Goal: Task Accomplishment & Management: Use online tool/utility

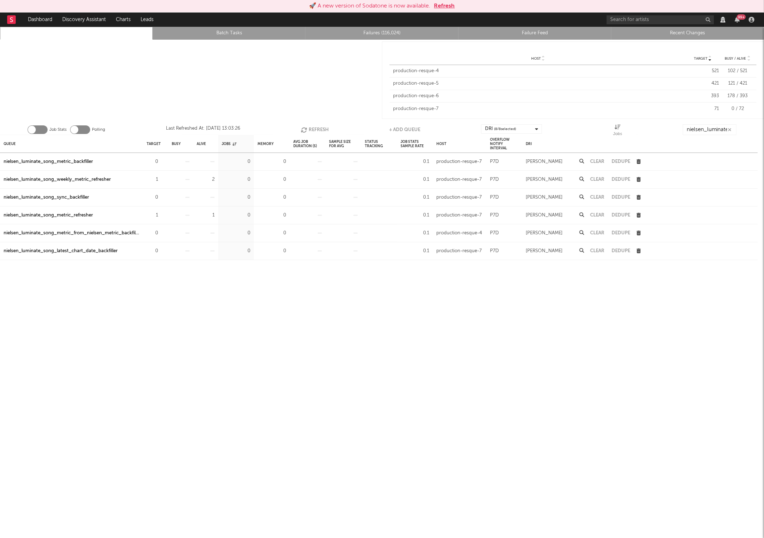
click at [309, 130] on button "Refresh" at bounding box center [315, 129] width 28 height 11
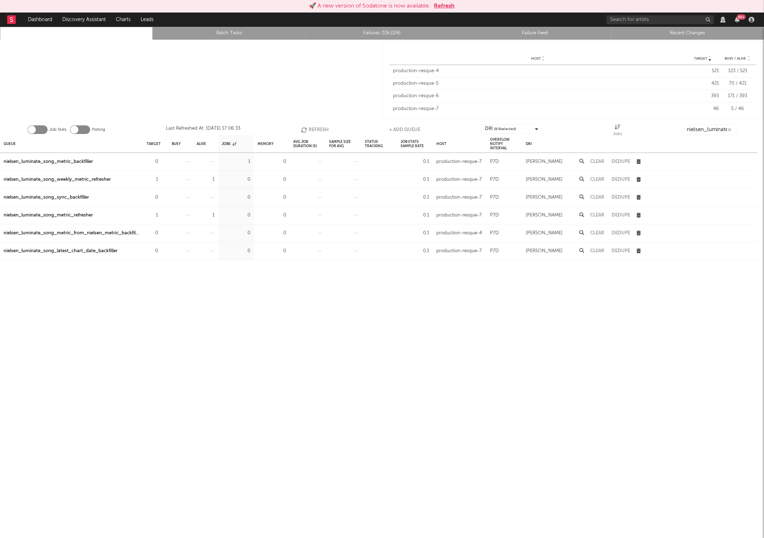
click at [309, 130] on button "Refresh" at bounding box center [315, 129] width 28 height 11
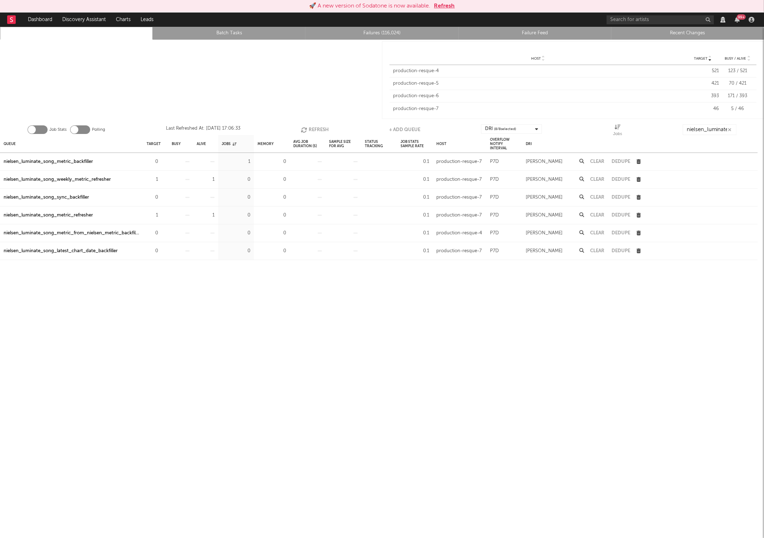
click at [309, 130] on button "Refresh" at bounding box center [315, 129] width 28 height 11
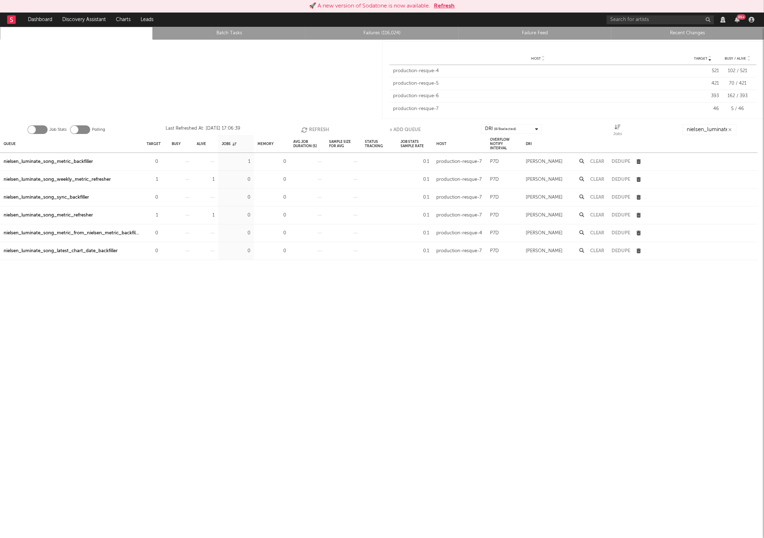
click at [309, 130] on button "Refresh" at bounding box center [315, 129] width 28 height 11
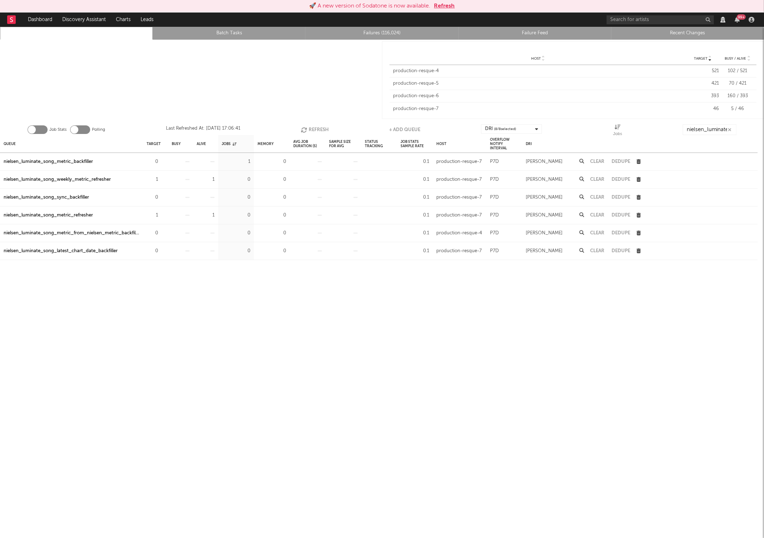
click at [309, 130] on button "Refresh" at bounding box center [315, 129] width 28 height 11
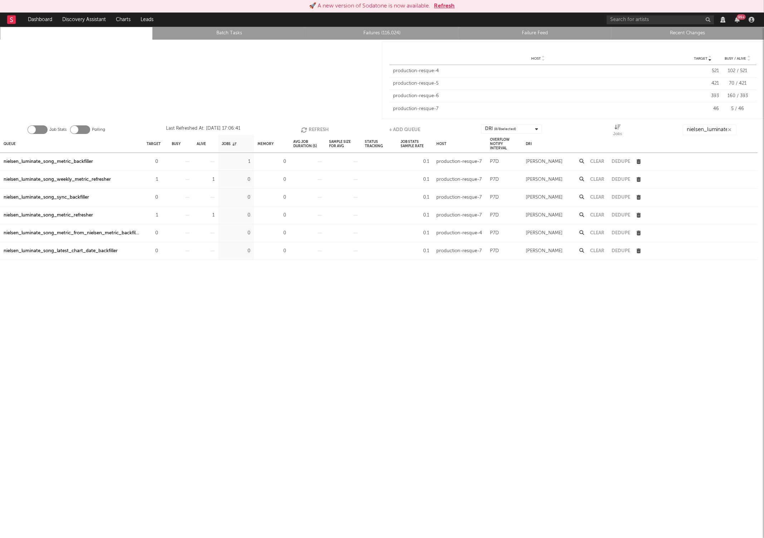
click at [309, 130] on button "Refresh" at bounding box center [315, 129] width 28 height 11
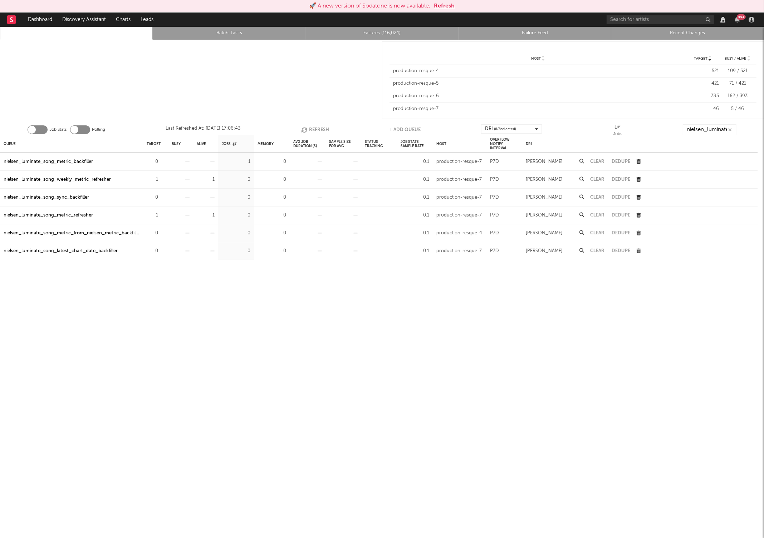
click at [309, 130] on button "Refresh" at bounding box center [315, 129] width 28 height 11
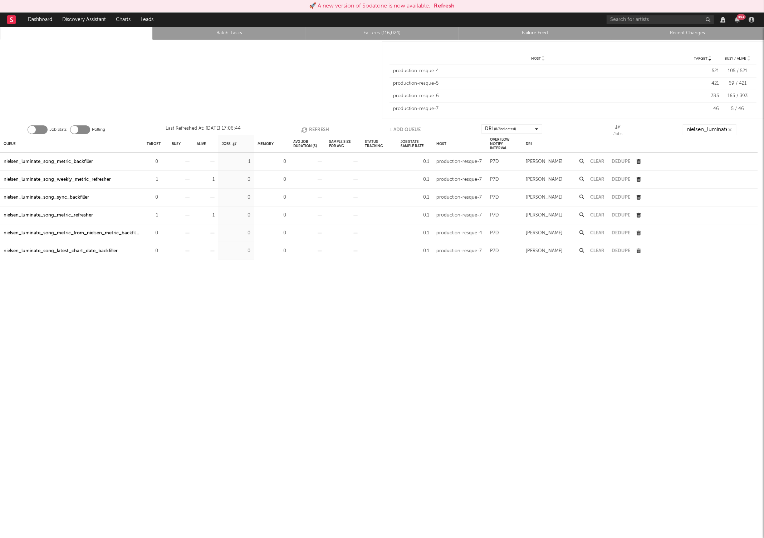
click at [309, 130] on button "Refresh" at bounding box center [315, 129] width 28 height 11
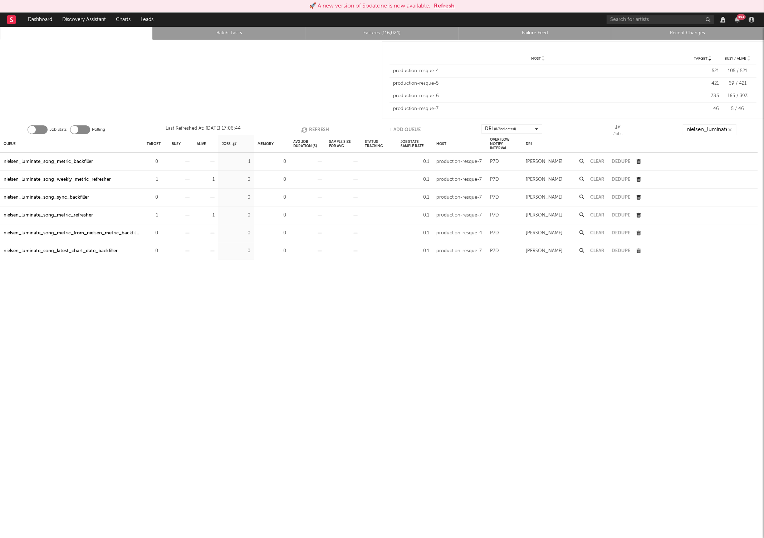
click at [309, 130] on button "Refresh" at bounding box center [315, 129] width 28 height 11
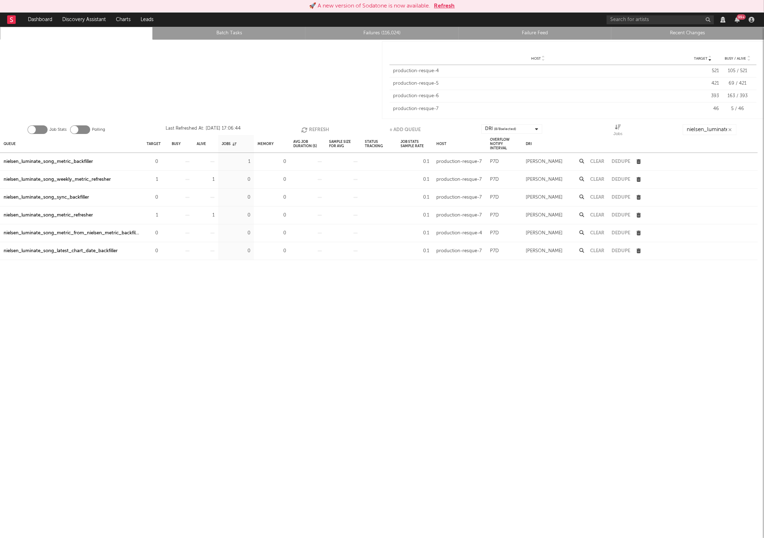
click at [309, 130] on button "Refresh" at bounding box center [315, 129] width 28 height 11
click at [321, 130] on button "Refresh" at bounding box center [315, 129] width 28 height 11
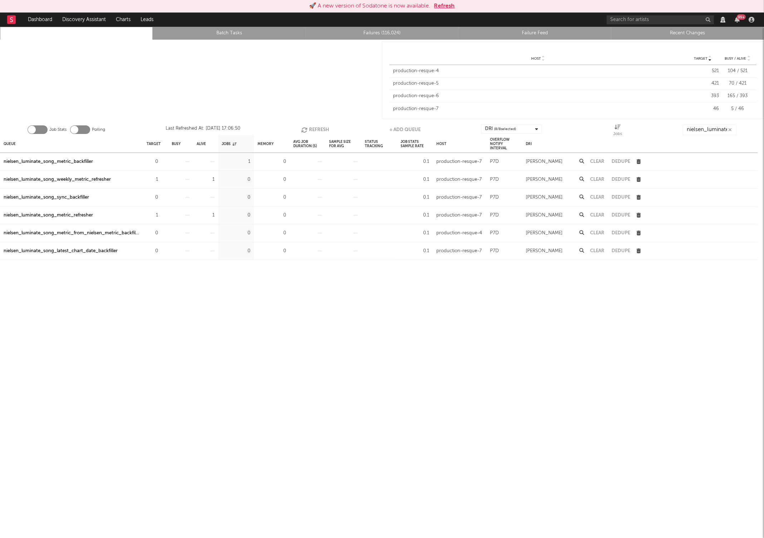
click at [321, 130] on button "Refresh" at bounding box center [315, 129] width 28 height 11
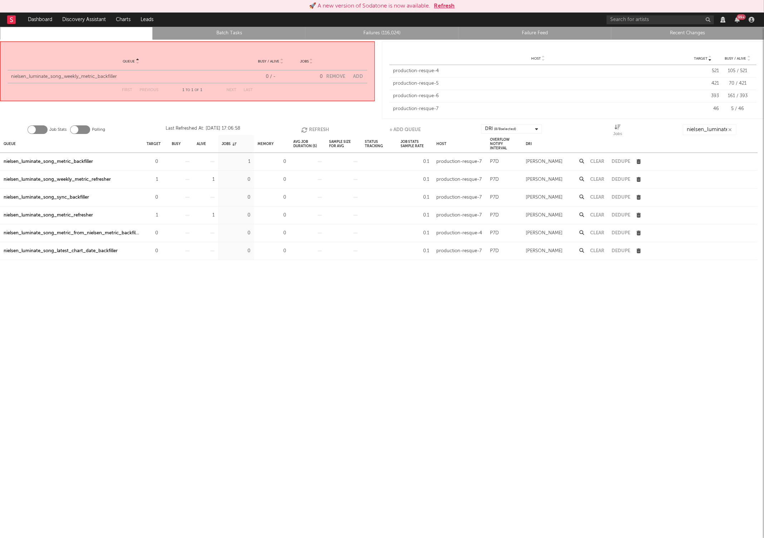
click at [302, 129] on icon "button" at bounding box center [305, 130] width 8 height 6
click at [354, 75] on button "Add" at bounding box center [358, 76] width 10 height 5
select select "2268"
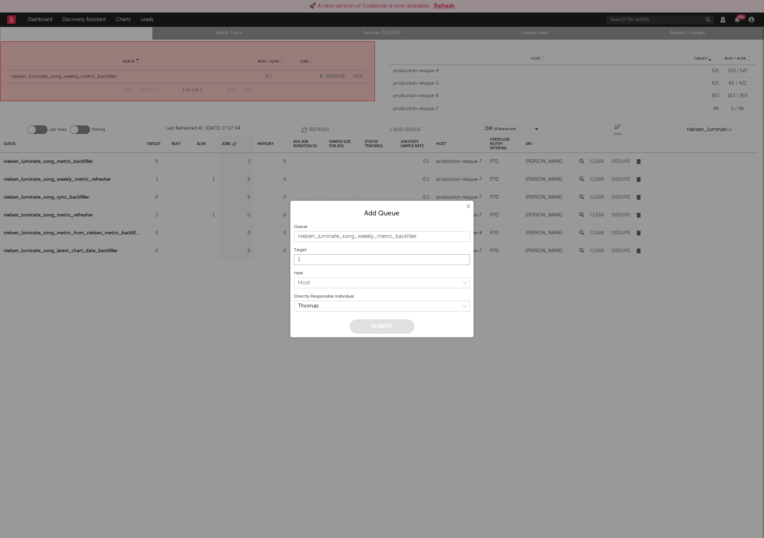
click at [383, 262] on input "1" at bounding box center [382, 260] width 176 height 11
type input "00"
click at [364, 284] on select "Host production-resque-4 production-resque-5 production-resque-6 production-res…" at bounding box center [382, 283] width 176 height 11
select select "6"
click at [402, 322] on button "Submit" at bounding box center [382, 327] width 65 height 14
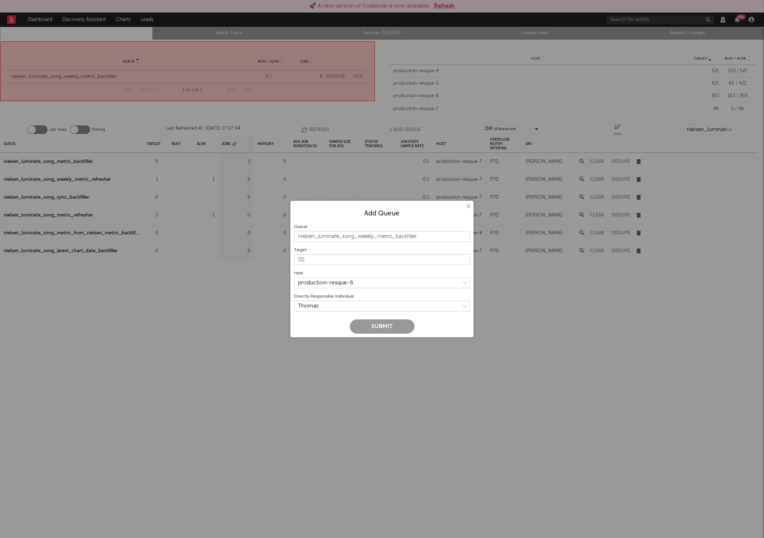
type input "1"
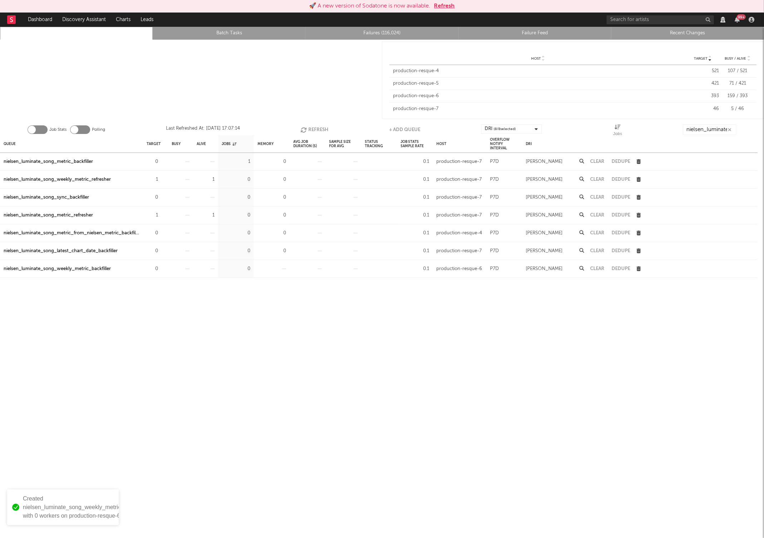
click at [309, 129] on button "Refresh" at bounding box center [314, 129] width 28 height 11
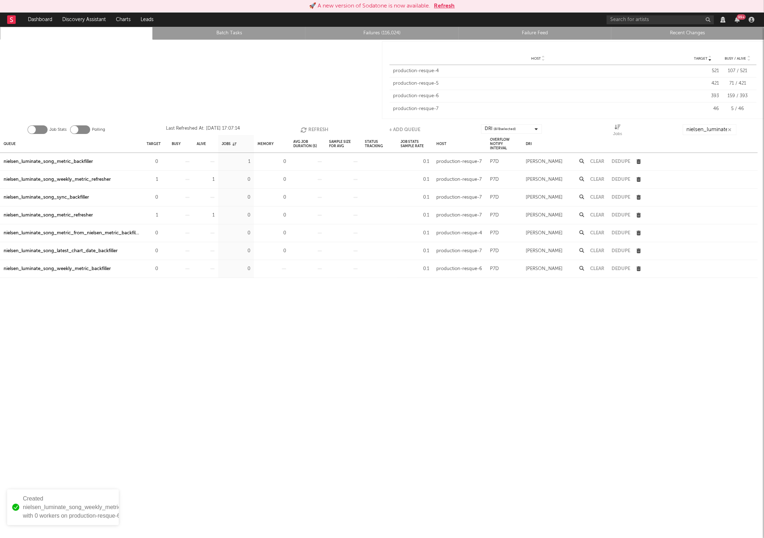
click at [309, 129] on button "Refresh" at bounding box center [314, 129] width 28 height 11
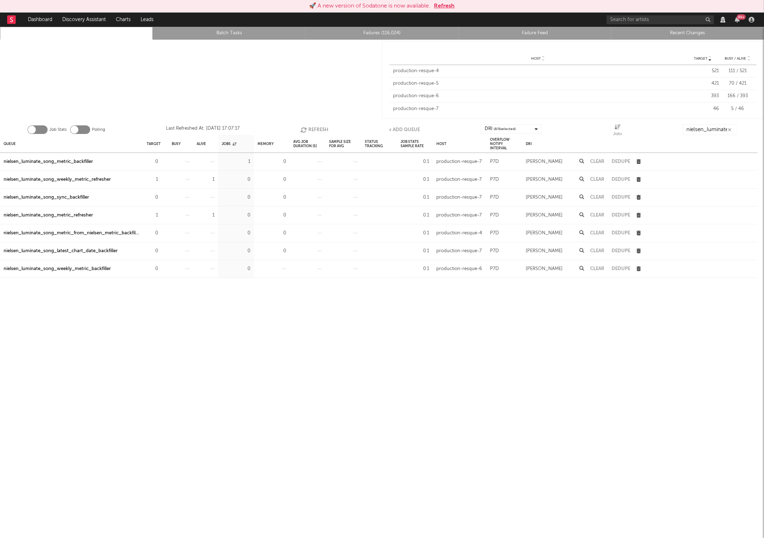
click at [309, 129] on button "Refresh" at bounding box center [314, 129] width 28 height 11
click at [593, 162] on button "Clear" at bounding box center [597, 161] width 14 height 5
click at [301, 129] on icon "button" at bounding box center [305, 130] width 8 height 6
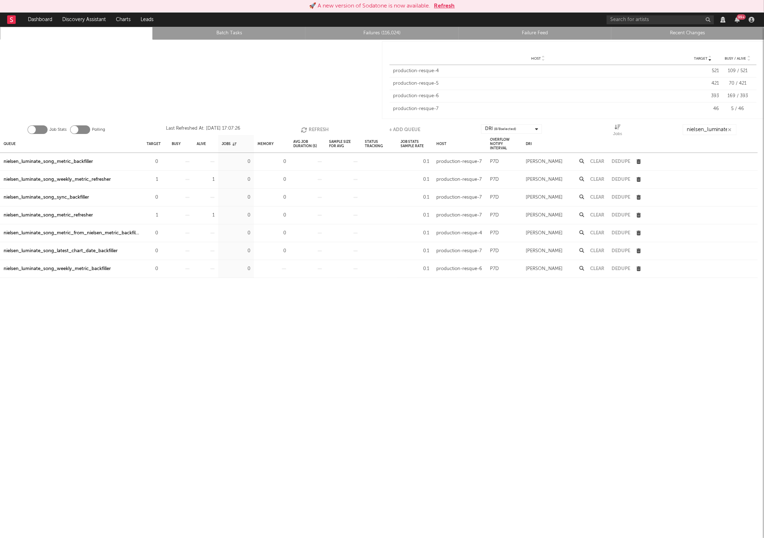
click at [301, 129] on icon "button" at bounding box center [305, 130] width 8 height 6
click at [307, 129] on button "Refresh" at bounding box center [315, 129] width 28 height 11
click at [307, 129] on button "Refresh" at bounding box center [314, 129] width 28 height 11
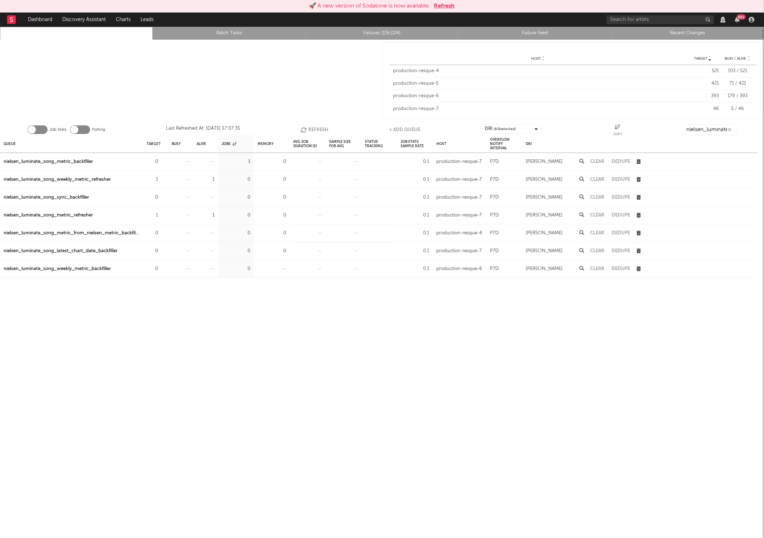
click at [307, 129] on button "Refresh" at bounding box center [314, 129] width 28 height 11
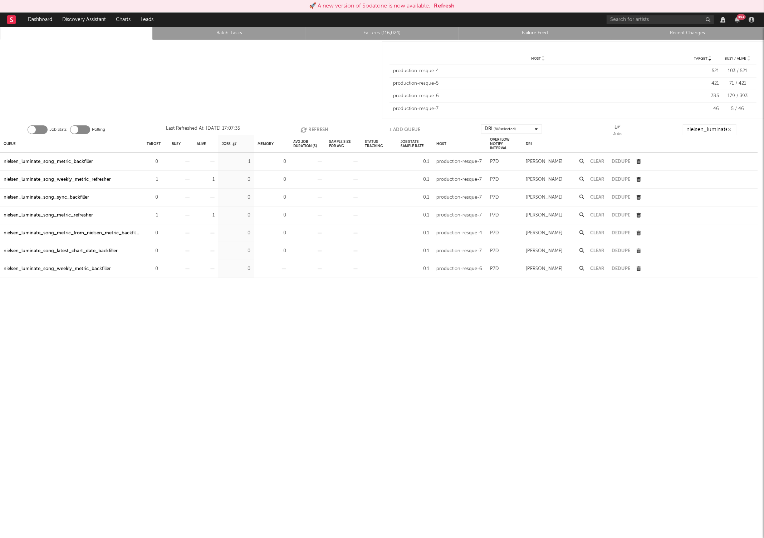
click at [307, 129] on button "Refresh" at bounding box center [314, 129] width 28 height 11
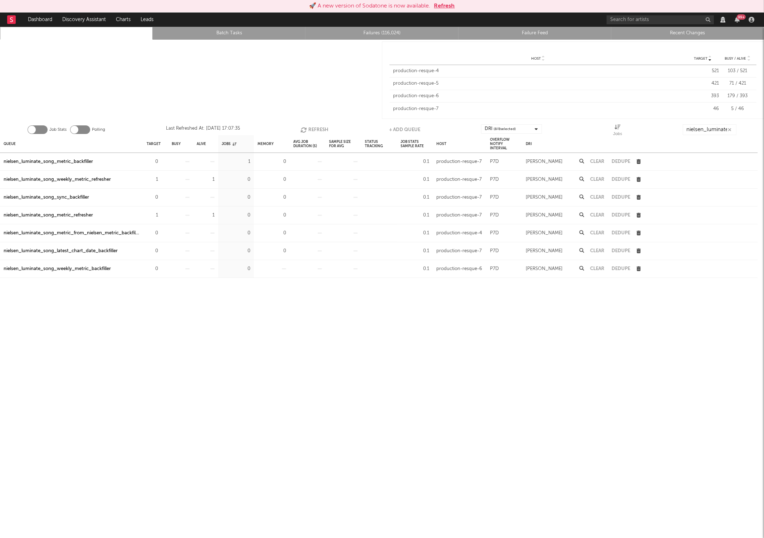
click at [307, 129] on button "Refresh" at bounding box center [314, 129] width 28 height 11
click at [307, 129] on button "Refresh" at bounding box center [315, 129] width 28 height 11
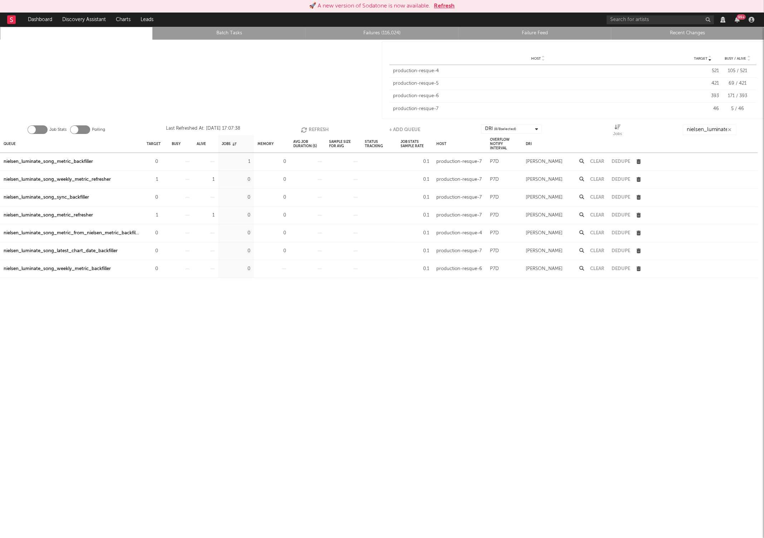
click at [307, 129] on button "Refresh" at bounding box center [315, 129] width 28 height 11
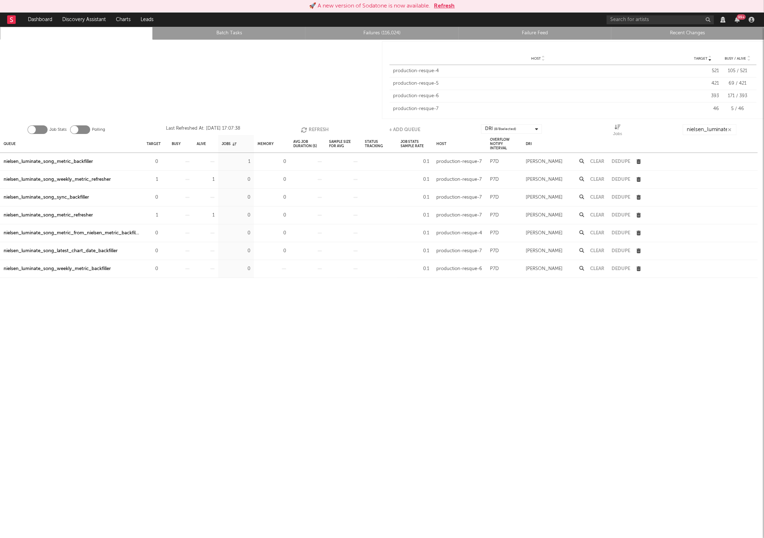
click at [307, 129] on button "Refresh" at bounding box center [315, 129] width 28 height 11
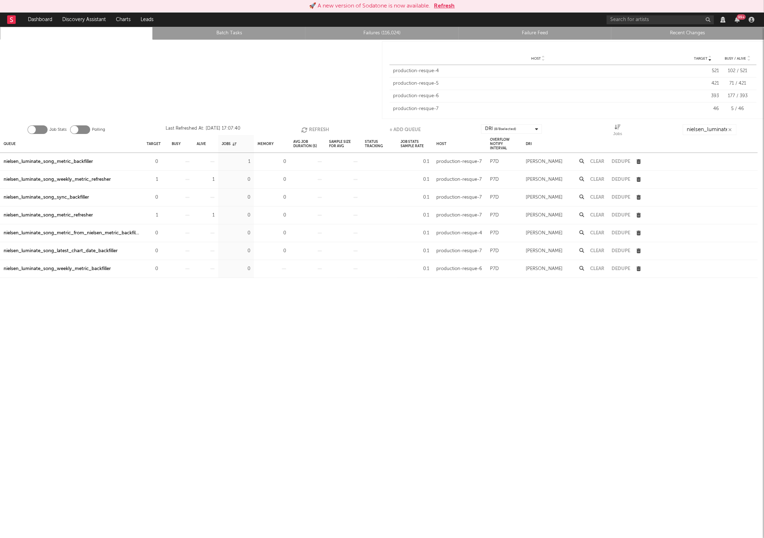
click at [307, 129] on button "Refresh" at bounding box center [315, 129] width 28 height 11
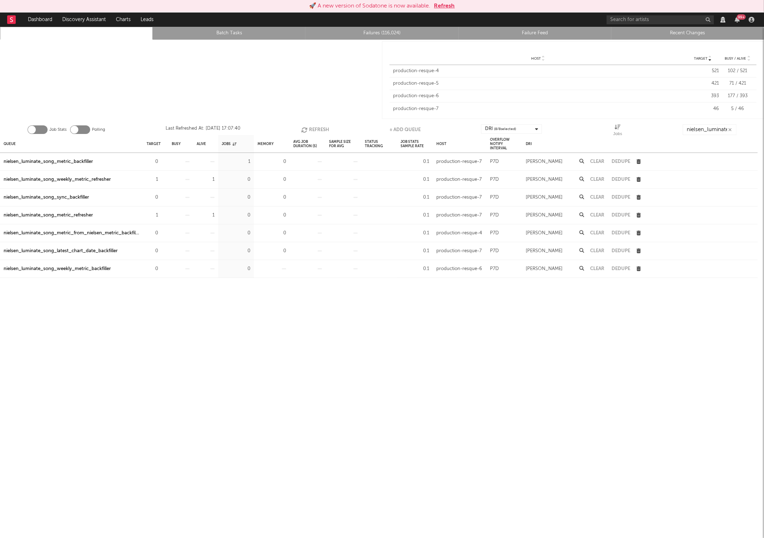
click at [307, 129] on button "Refresh" at bounding box center [315, 129] width 28 height 11
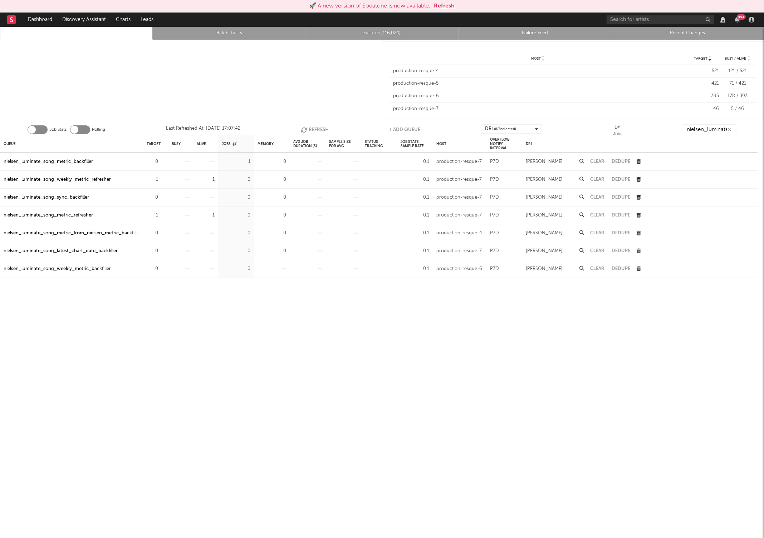
click at [307, 129] on button "Refresh" at bounding box center [315, 129] width 28 height 11
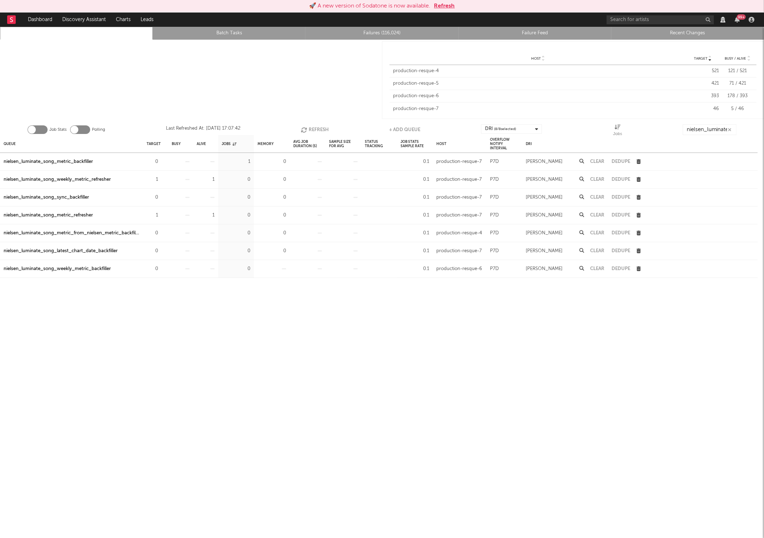
click at [307, 129] on button "Refresh" at bounding box center [315, 129] width 28 height 11
click at [440, 9] on button "Refresh" at bounding box center [444, 6] width 21 height 9
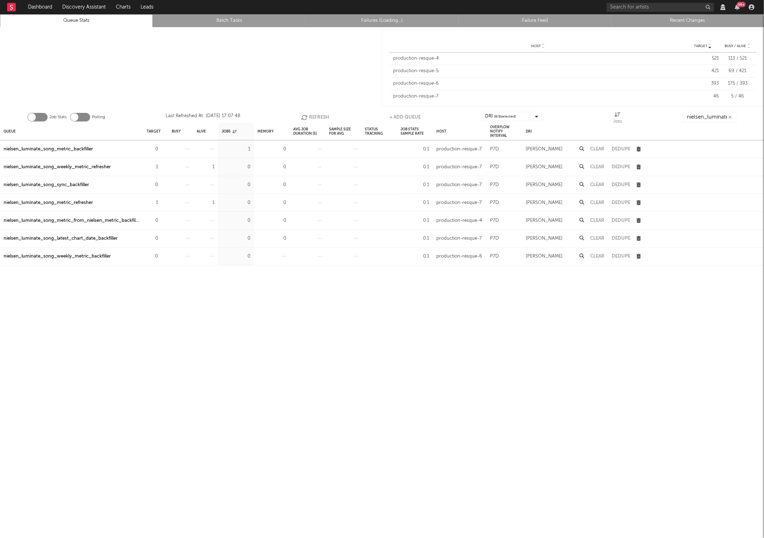
click at [310, 115] on button "Refresh" at bounding box center [315, 117] width 28 height 11
click at [596, 148] on button "Clear" at bounding box center [597, 149] width 14 height 5
click at [310, 118] on button "Refresh" at bounding box center [315, 117] width 28 height 11
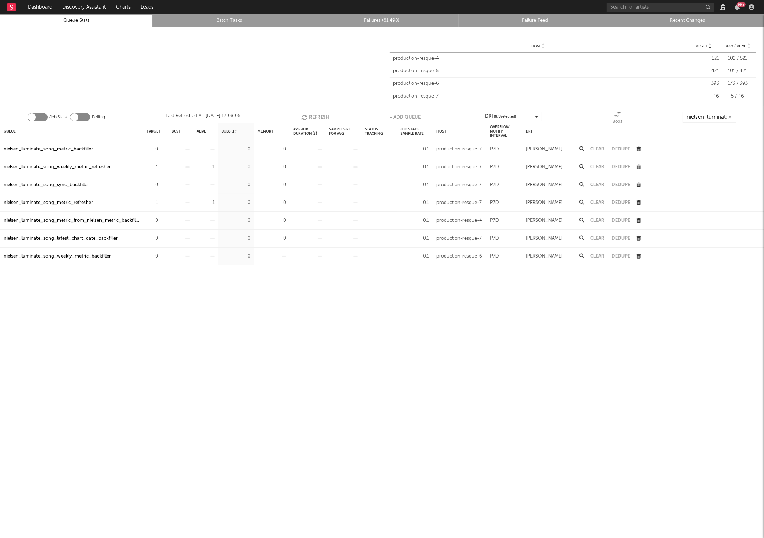
click at [310, 118] on button "Refresh" at bounding box center [315, 117] width 28 height 11
click at [310, 118] on button "Refresh" at bounding box center [314, 117] width 28 height 11
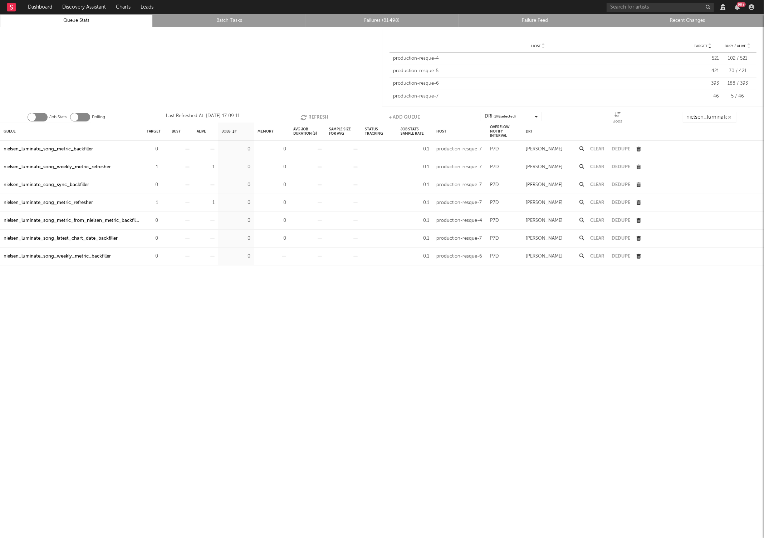
click at [310, 118] on button "Refresh" at bounding box center [314, 117] width 28 height 11
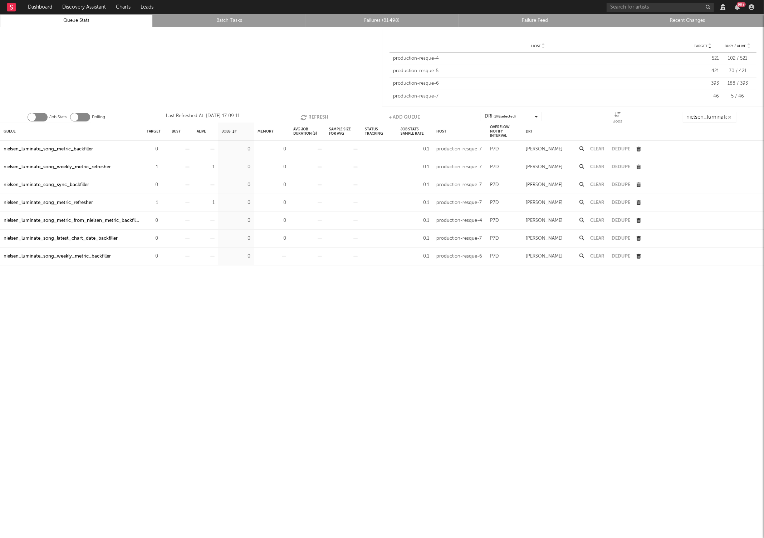
click at [310, 118] on button "Refresh" at bounding box center [314, 117] width 28 height 11
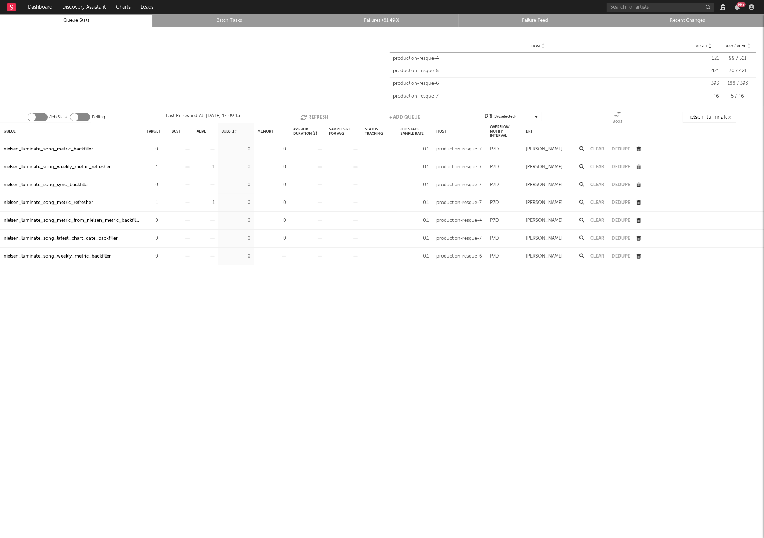
click at [310, 118] on button "Refresh" at bounding box center [314, 117] width 28 height 11
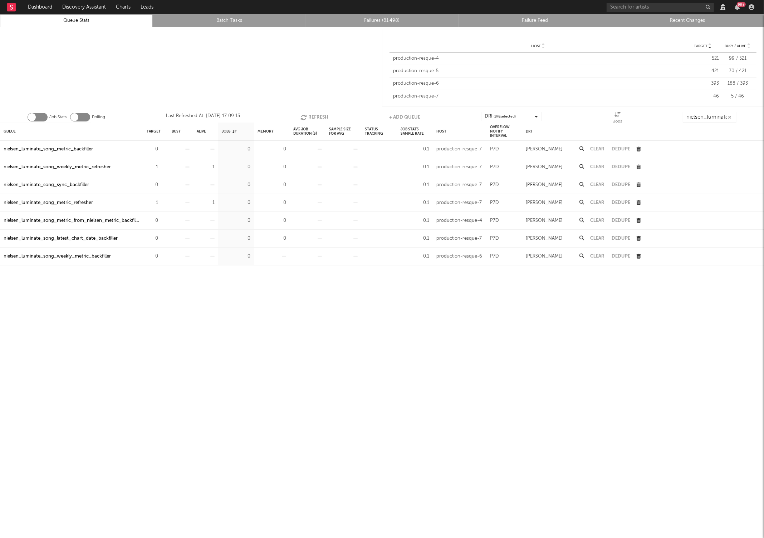
click at [310, 118] on button "Refresh" at bounding box center [314, 117] width 28 height 11
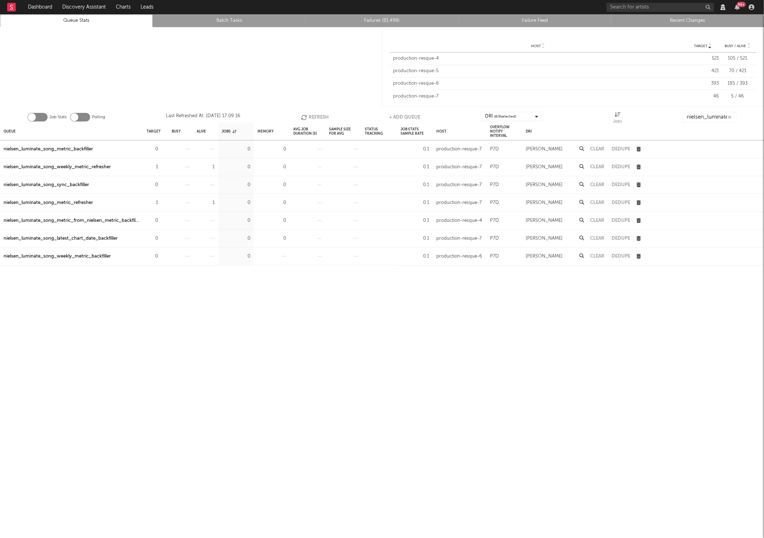
click at [310, 118] on button "Refresh" at bounding box center [315, 117] width 28 height 11
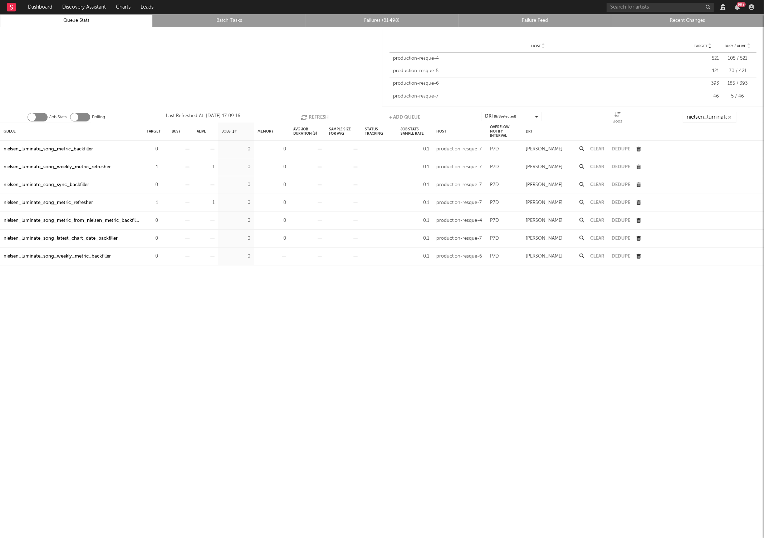
click at [310, 118] on button "Refresh" at bounding box center [315, 117] width 28 height 11
click at [310, 118] on button "Refresh" at bounding box center [314, 117] width 28 height 11
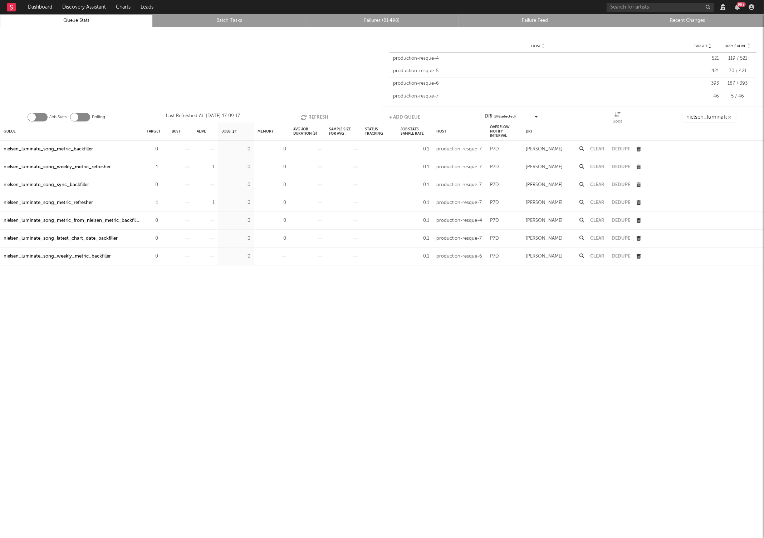
click at [310, 118] on button "Refresh" at bounding box center [314, 117] width 28 height 11
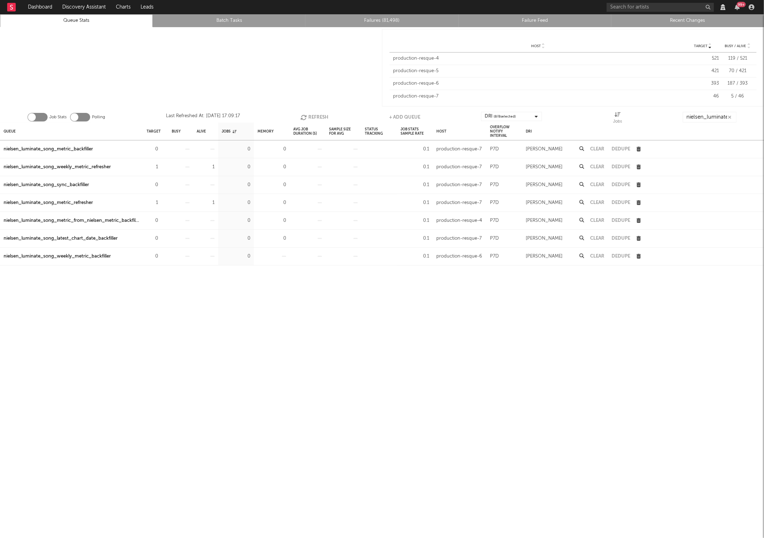
click at [310, 118] on button "Refresh" at bounding box center [314, 117] width 28 height 11
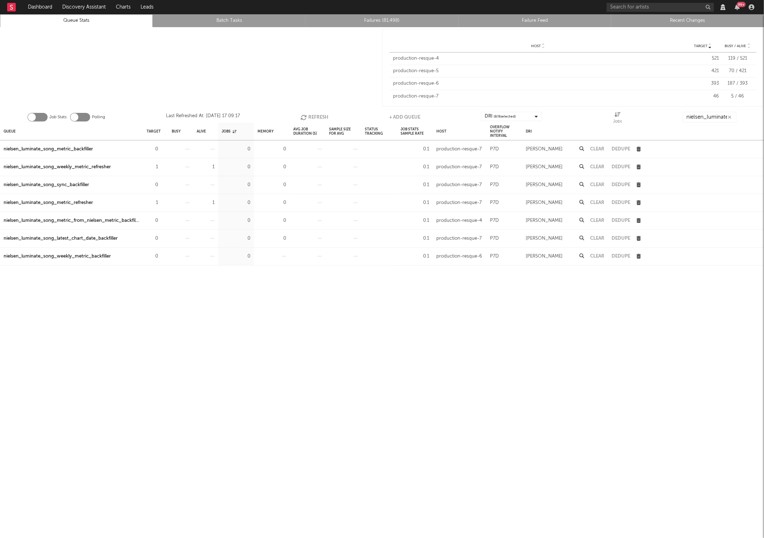
click at [310, 118] on button "Refresh" at bounding box center [314, 117] width 28 height 11
click at [310, 118] on button "Refresh" at bounding box center [315, 117] width 28 height 11
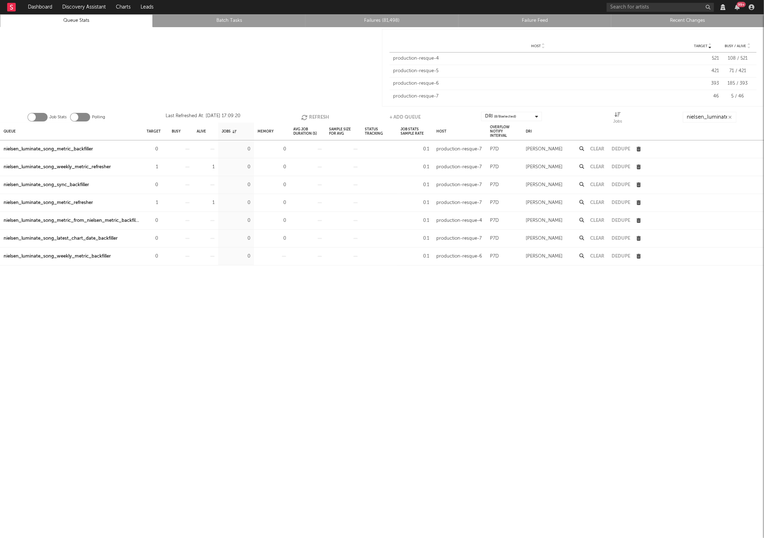
click at [310, 118] on button "Refresh" at bounding box center [315, 117] width 28 height 11
click at [310, 118] on button "Refresh" at bounding box center [314, 117] width 28 height 11
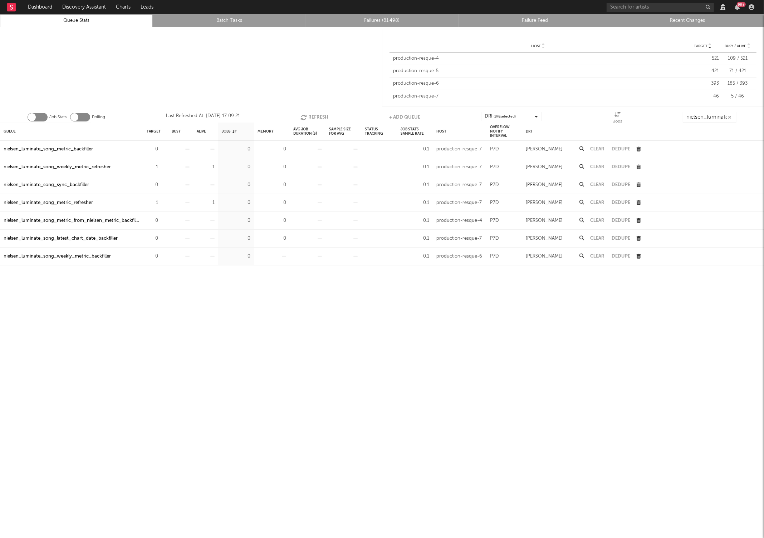
click at [310, 118] on button "Refresh" at bounding box center [314, 117] width 28 height 11
click at [370, 20] on link "Failures (81,498)" at bounding box center [381, 20] width 145 height 9
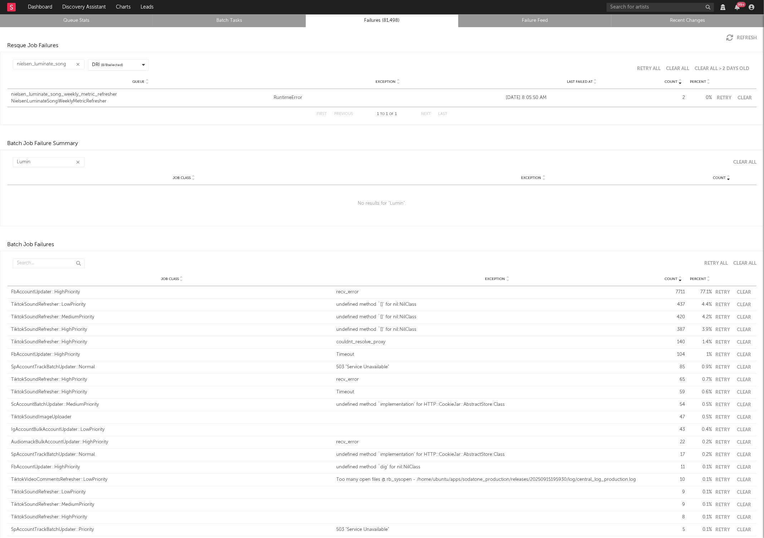
click at [736, 97] on button "Clear" at bounding box center [744, 98] width 16 height 5
click at [67, 27] on div "Refresh" at bounding box center [382, 34] width 764 height 14
click at [69, 21] on link "Queue Stats" at bounding box center [76, 20] width 145 height 9
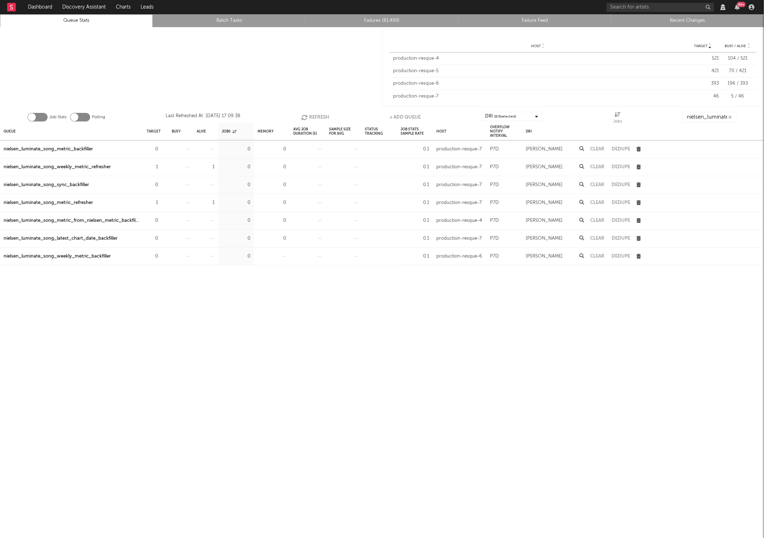
click at [312, 115] on button "Refresh" at bounding box center [315, 117] width 28 height 11
click at [312, 115] on button "Refresh" at bounding box center [314, 117] width 28 height 11
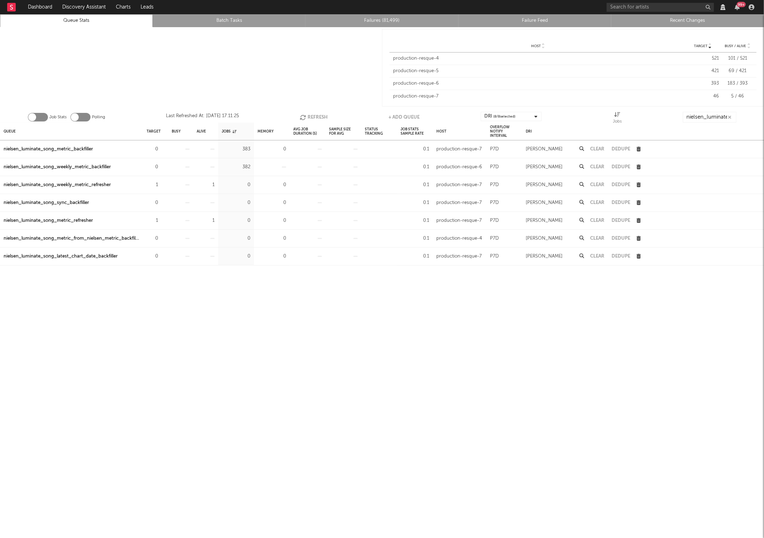
click at [312, 115] on button "Refresh" at bounding box center [314, 117] width 28 height 11
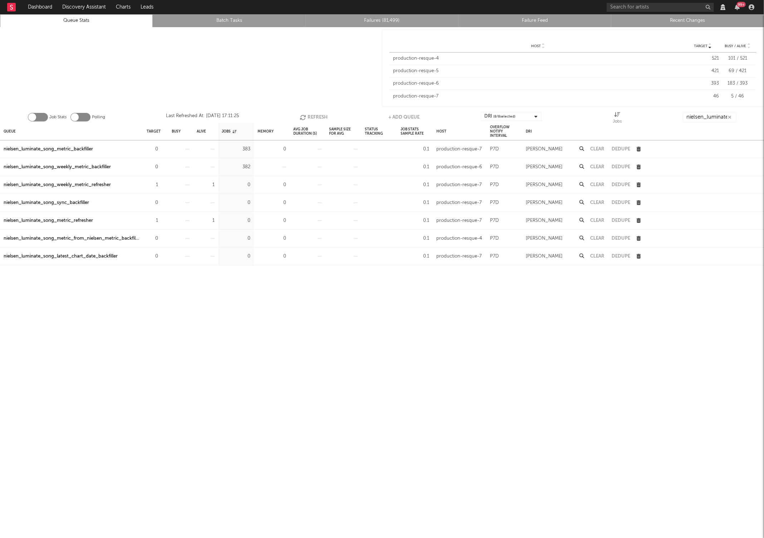
click at [312, 115] on button "Refresh" at bounding box center [314, 117] width 28 height 11
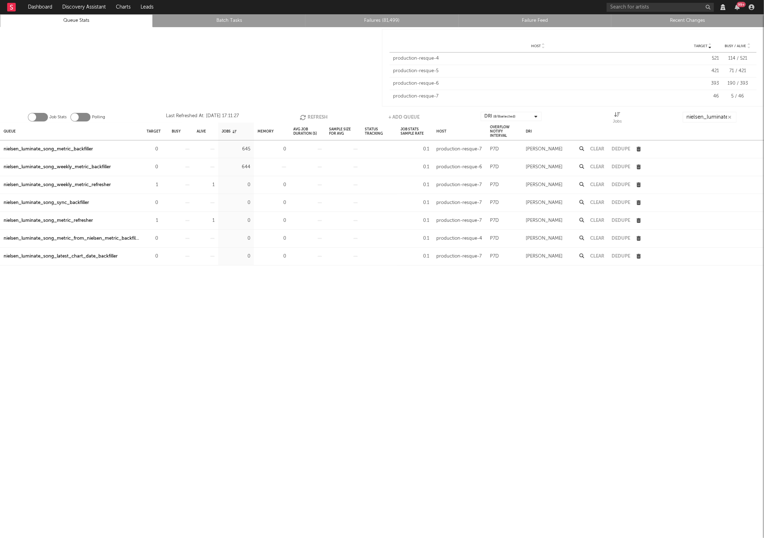
click at [312, 115] on button "Refresh" at bounding box center [314, 117] width 28 height 11
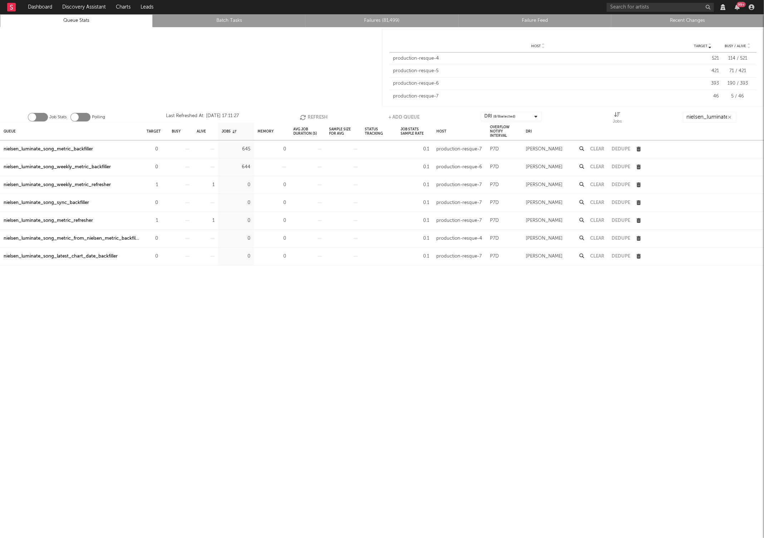
click at [312, 115] on button "Refresh" at bounding box center [314, 117] width 28 height 11
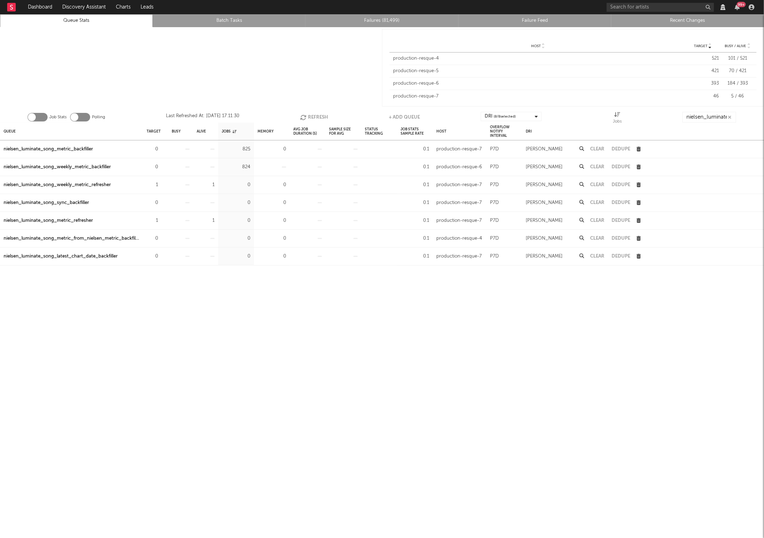
click at [312, 115] on button "Refresh" at bounding box center [314, 117] width 28 height 11
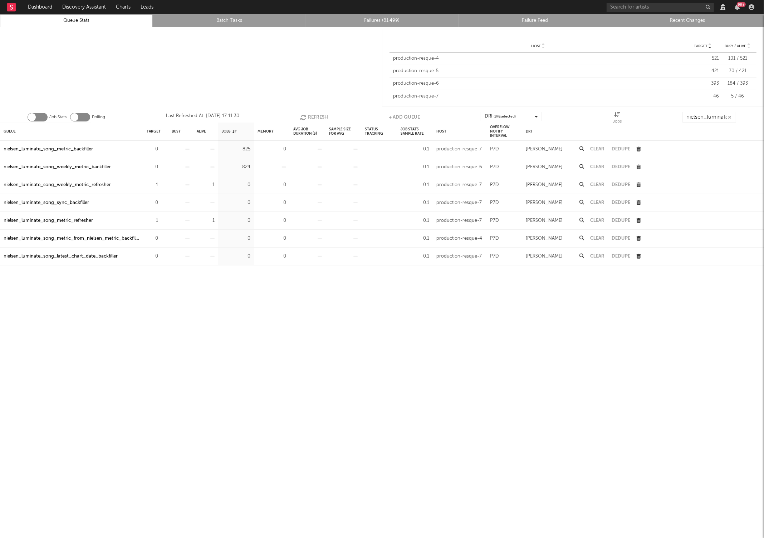
click at [312, 115] on button "Refresh" at bounding box center [314, 117] width 28 height 11
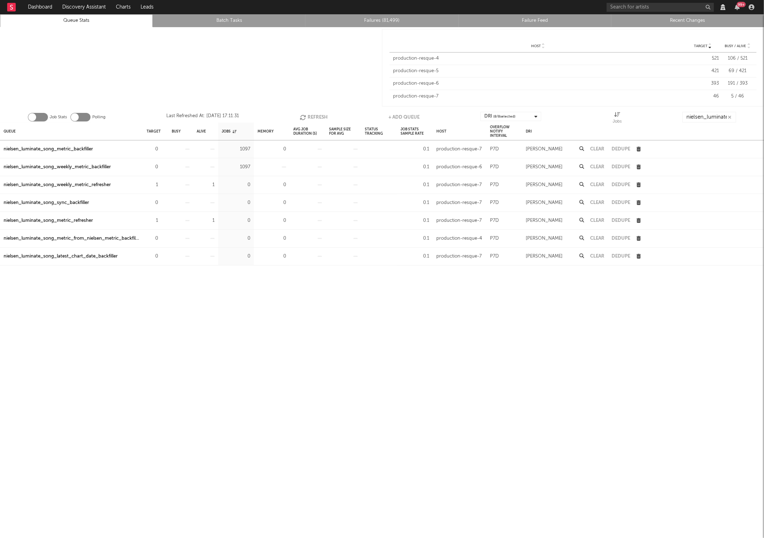
click at [312, 115] on button "Refresh" at bounding box center [314, 117] width 28 height 11
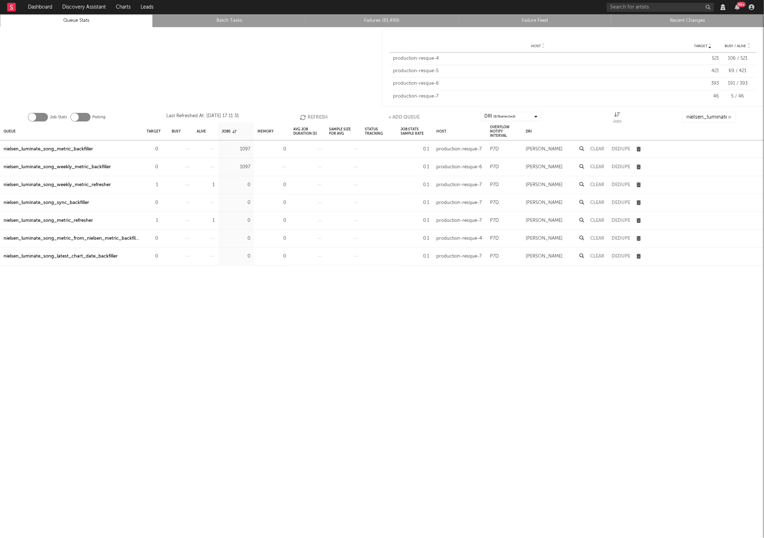
click at [312, 115] on button "Refresh" at bounding box center [314, 117] width 28 height 11
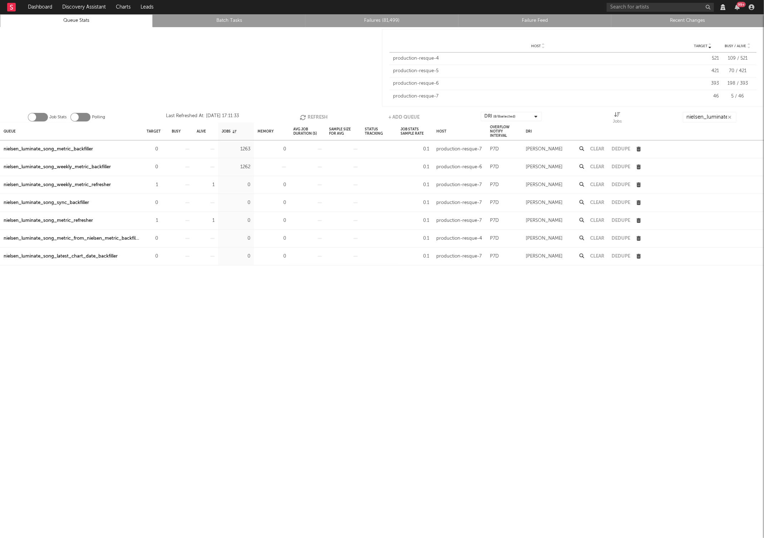
click at [312, 115] on button "Refresh" at bounding box center [314, 117] width 28 height 11
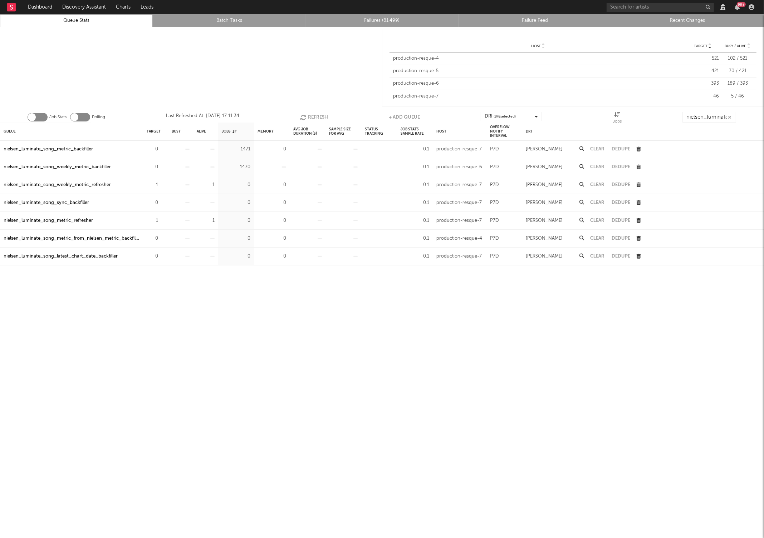
click at [312, 115] on button "Refresh" at bounding box center [314, 117] width 28 height 11
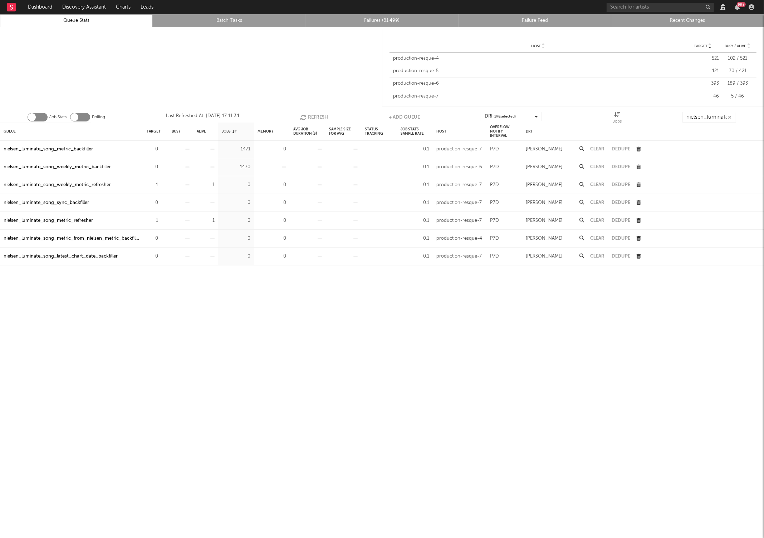
click at [312, 115] on button "Refresh" at bounding box center [314, 117] width 28 height 11
click at [314, 118] on button "Refresh" at bounding box center [314, 117] width 28 height 11
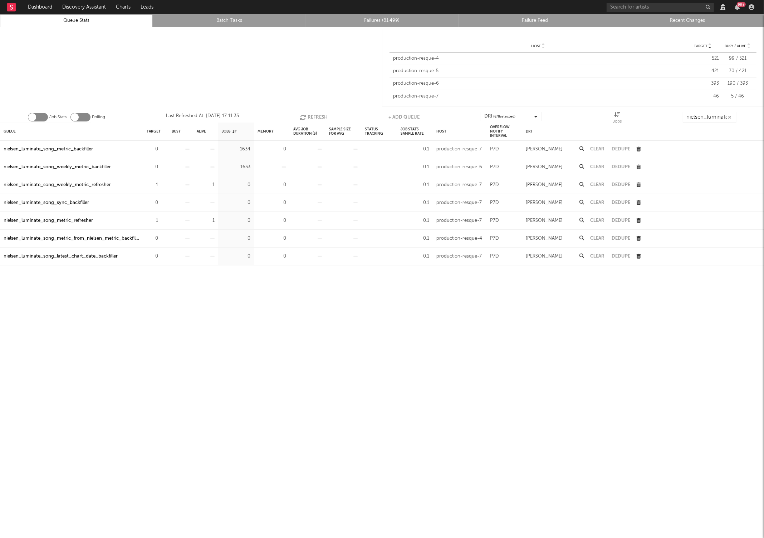
click at [314, 118] on button "Refresh" at bounding box center [314, 117] width 28 height 11
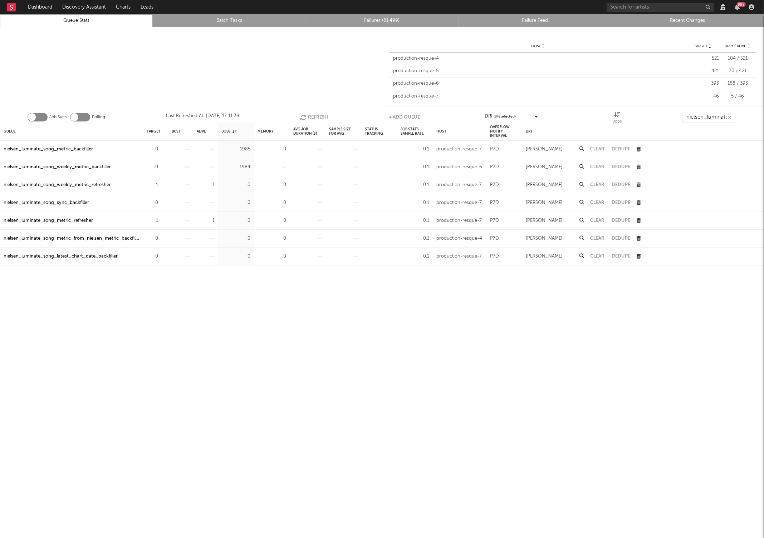
click at [314, 118] on button "Refresh" at bounding box center [314, 117] width 28 height 11
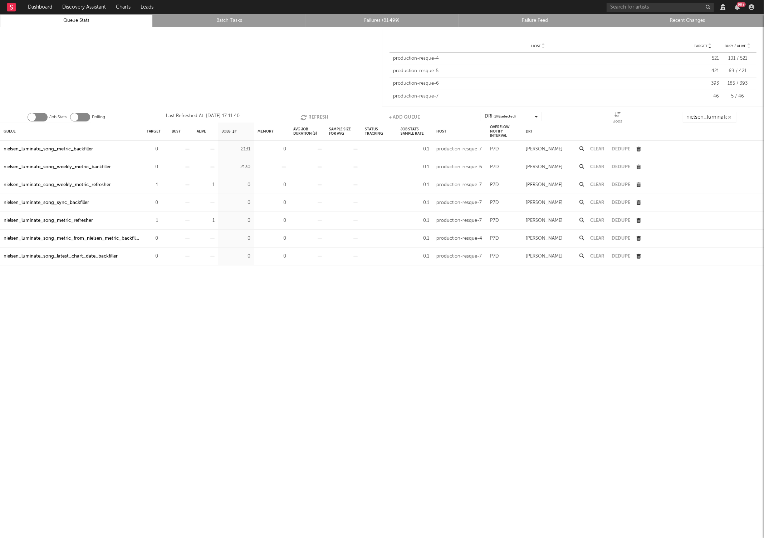
click at [314, 118] on button "Refresh" at bounding box center [314, 117] width 28 height 11
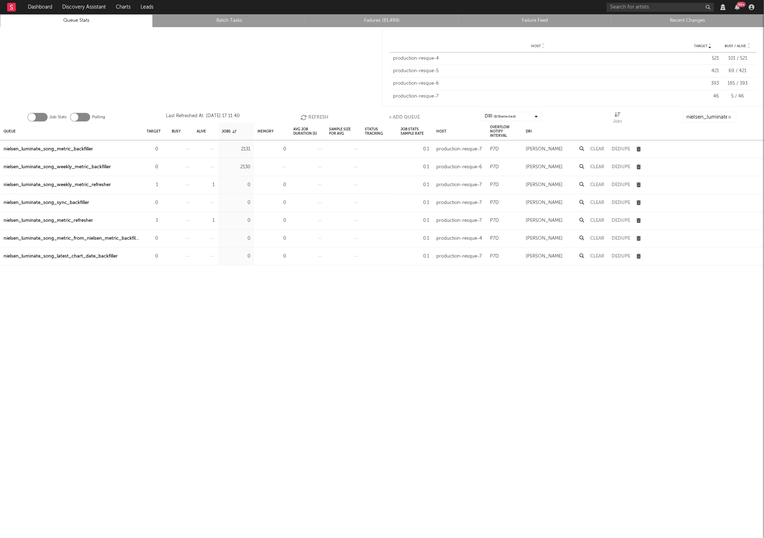
click at [314, 118] on button "Refresh" at bounding box center [314, 117] width 28 height 11
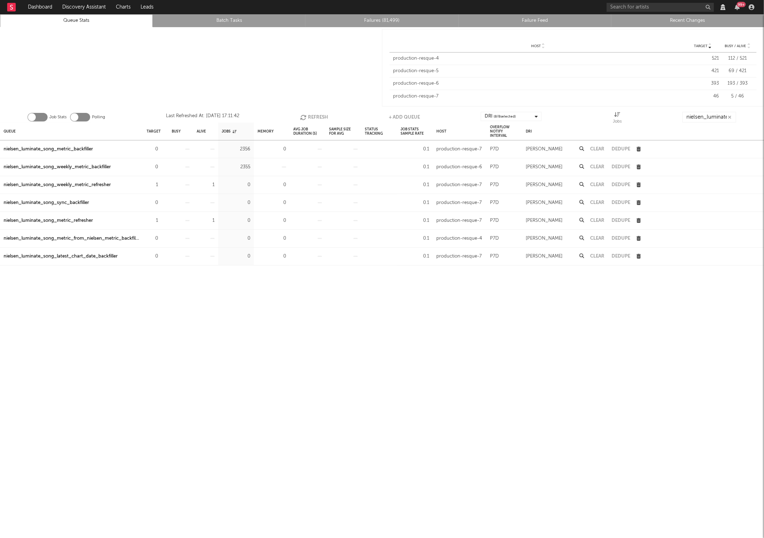
click at [314, 118] on button "Refresh" at bounding box center [314, 117] width 28 height 11
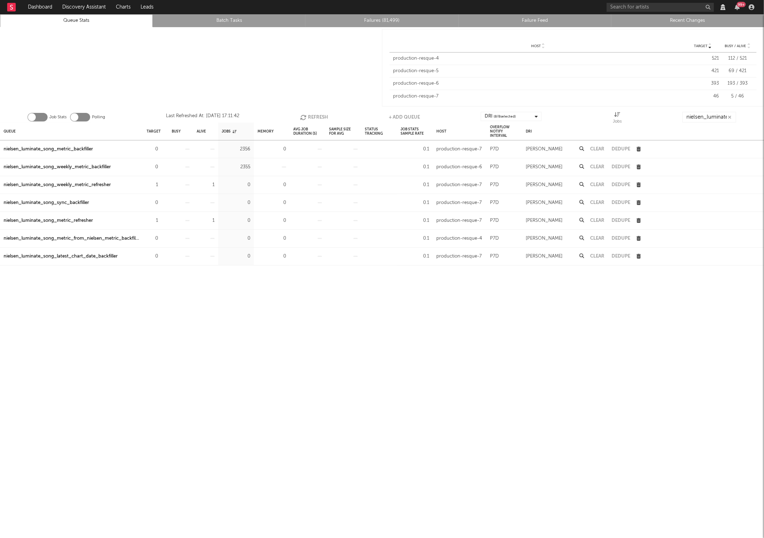
click at [314, 118] on button "Refresh" at bounding box center [314, 117] width 28 height 11
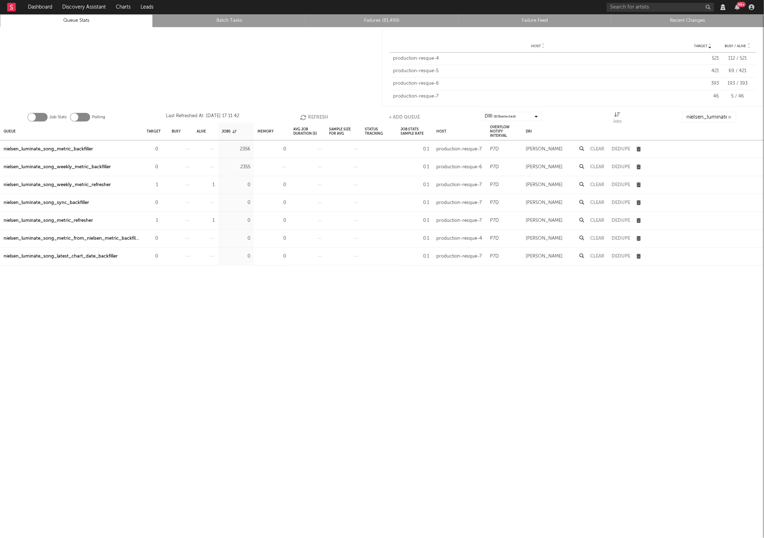
click at [314, 118] on button "Refresh" at bounding box center [314, 117] width 28 height 11
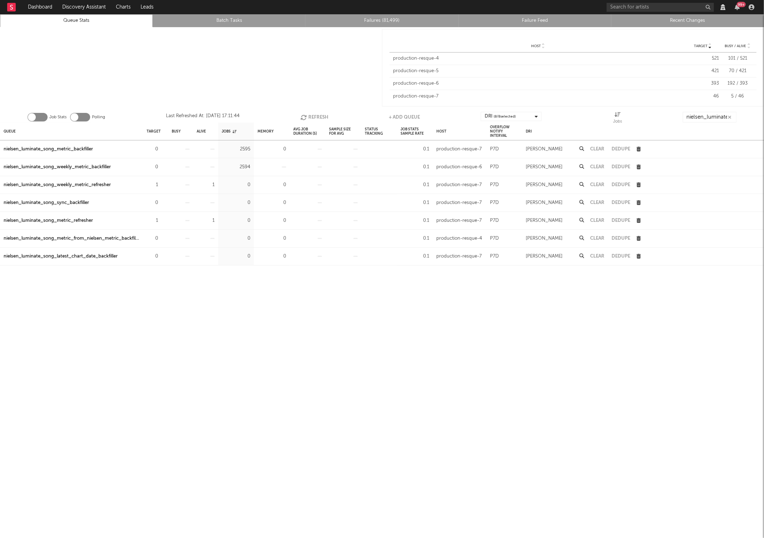
click at [314, 118] on button "Refresh" at bounding box center [314, 117] width 28 height 11
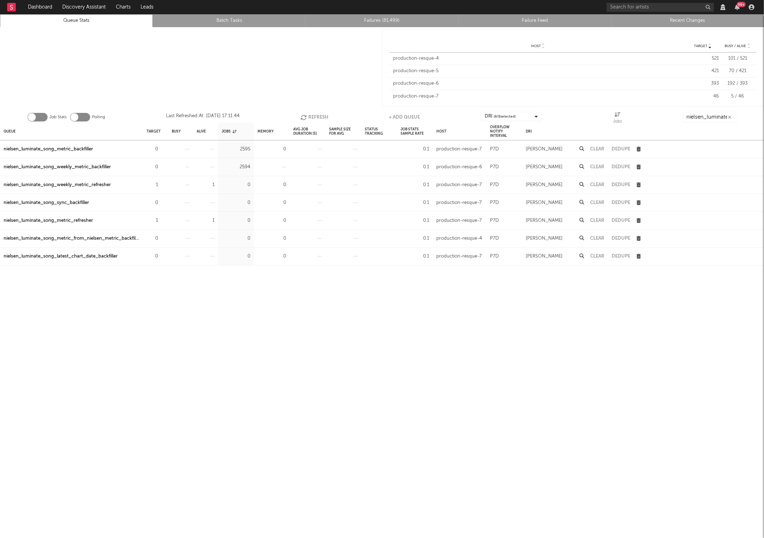
click at [314, 118] on button "Refresh" at bounding box center [314, 117] width 28 height 11
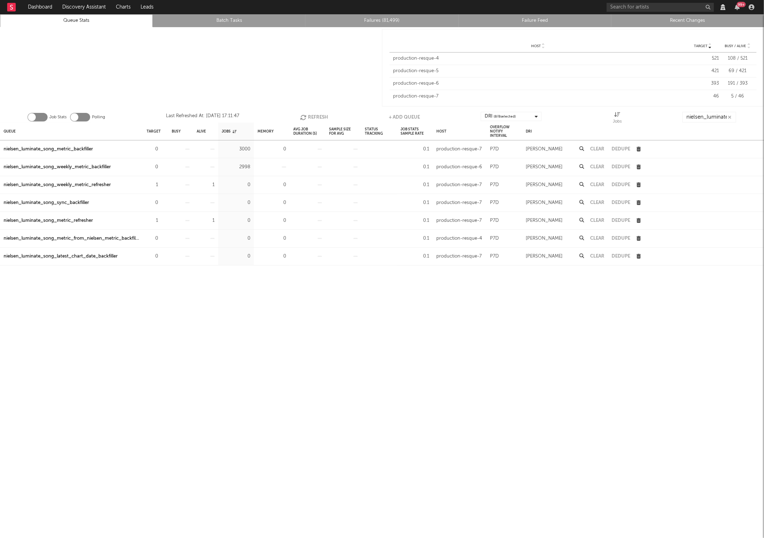
click at [314, 118] on button "Refresh" at bounding box center [314, 117] width 28 height 11
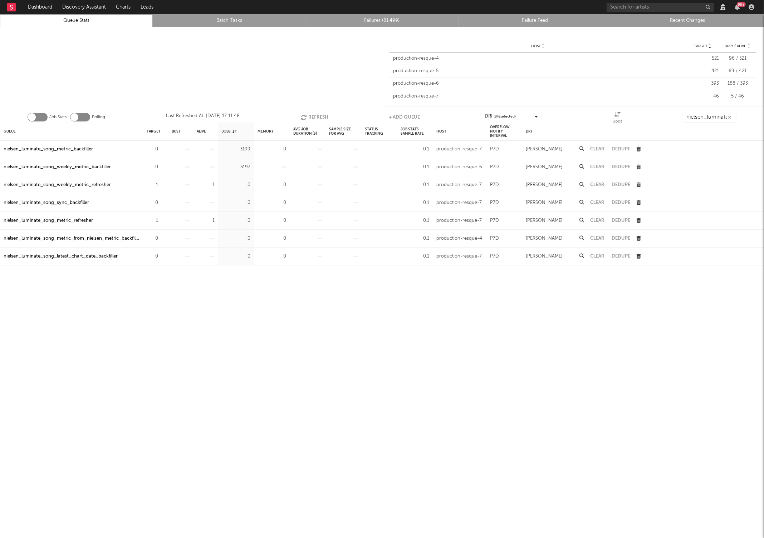
click at [314, 118] on button "Refresh" at bounding box center [314, 117] width 28 height 11
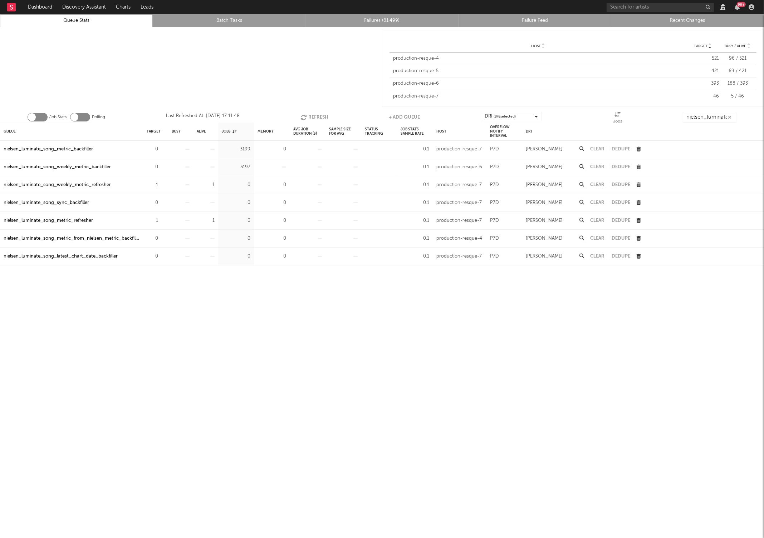
click at [314, 118] on button "Refresh" at bounding box center [314, 117] width 28 height 11
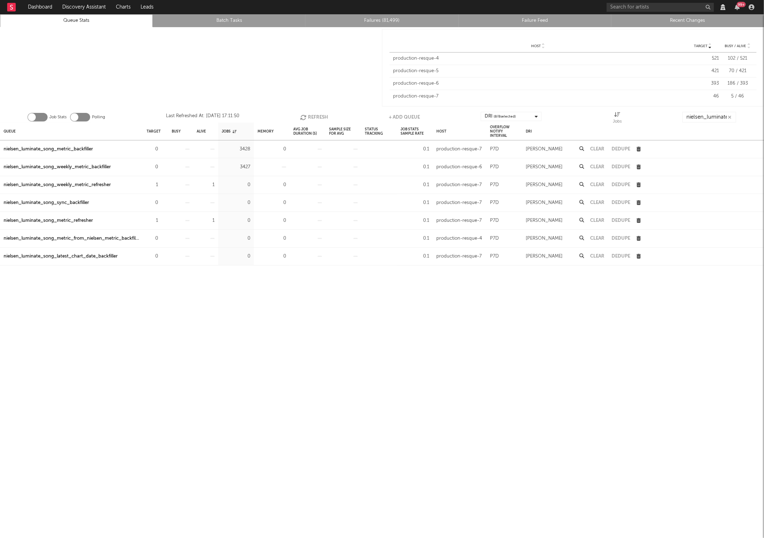
click at [314, 118] on button "Refresh" at bounding box center [314, 117] width 28 height 11
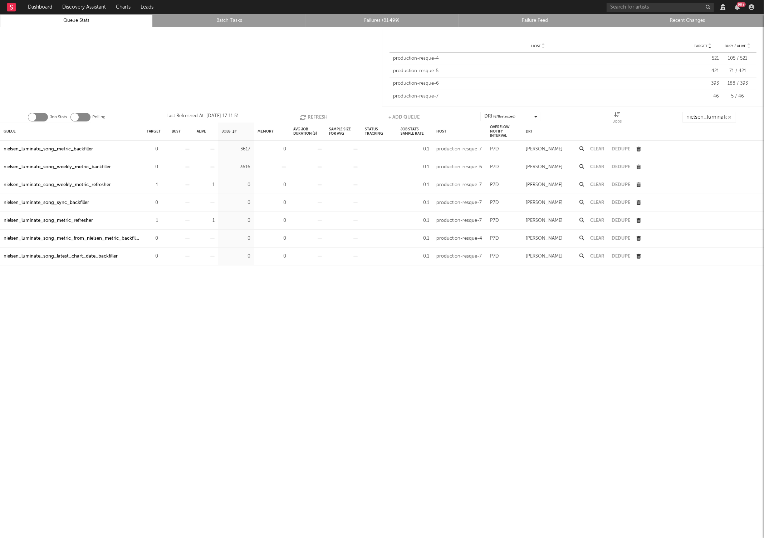
click at [314, 118] on button "Refresh" at bounding box center [314, 117] width 28 height 11
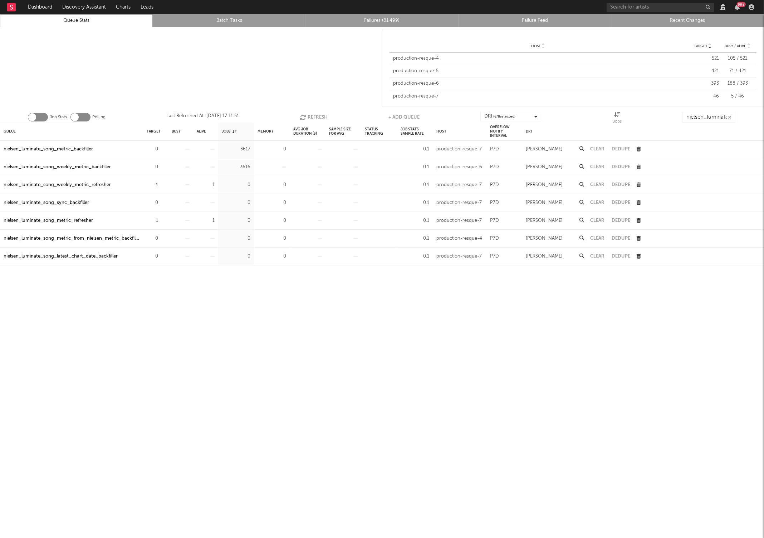
click at [314, 118] on button "Refresh" at bounding box center [314, 117] width 28 height 11
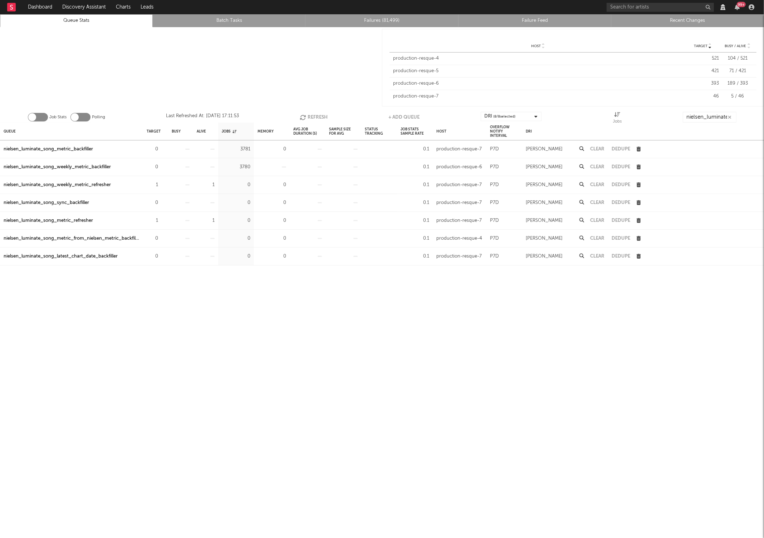
click at [314, 118] on button "Refresh" at bounding box center [314, 117] width 28 height 11
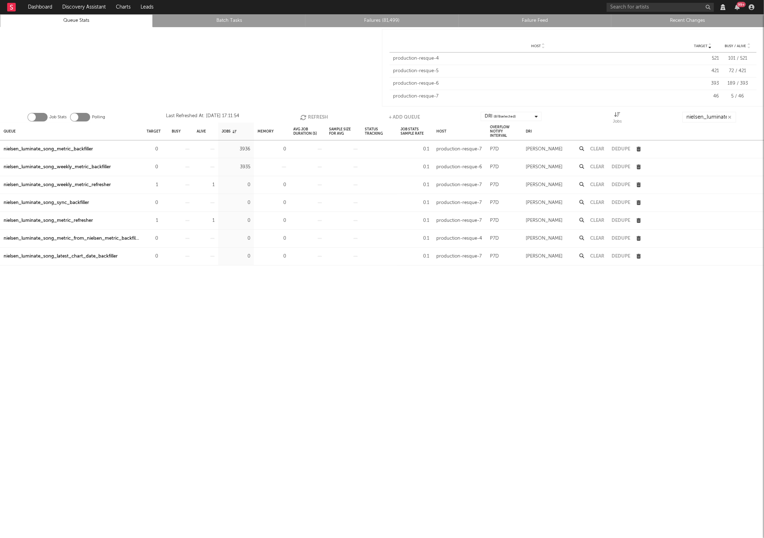
click at [314, 118] on button "Refresh" at bounding box center [314, 117] width 28 height 11
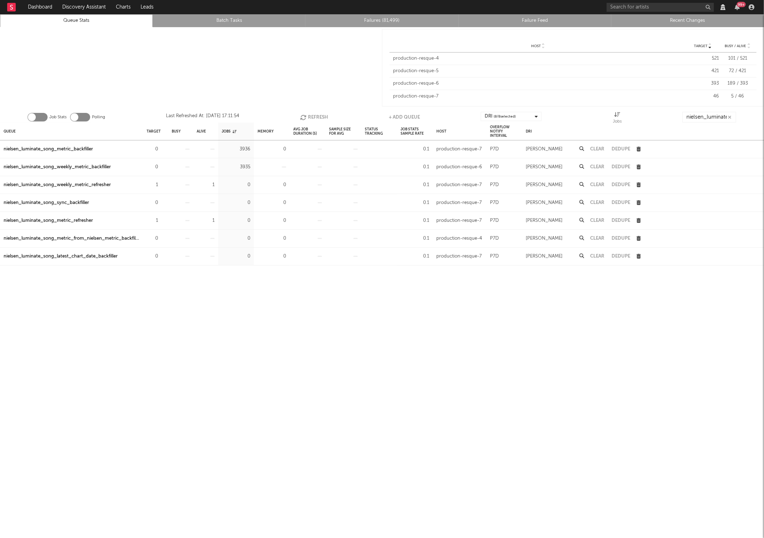
click at [314, 118] on button "Refresh" at bounding box center [314, 117] width 28 height 11
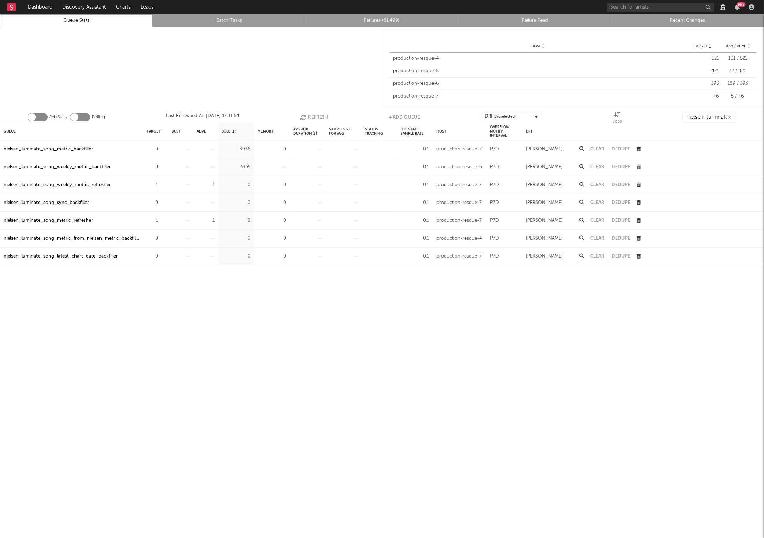
click at [314, 118] on button "Refresh" at bounding box center [314, 117] width 28 height 11
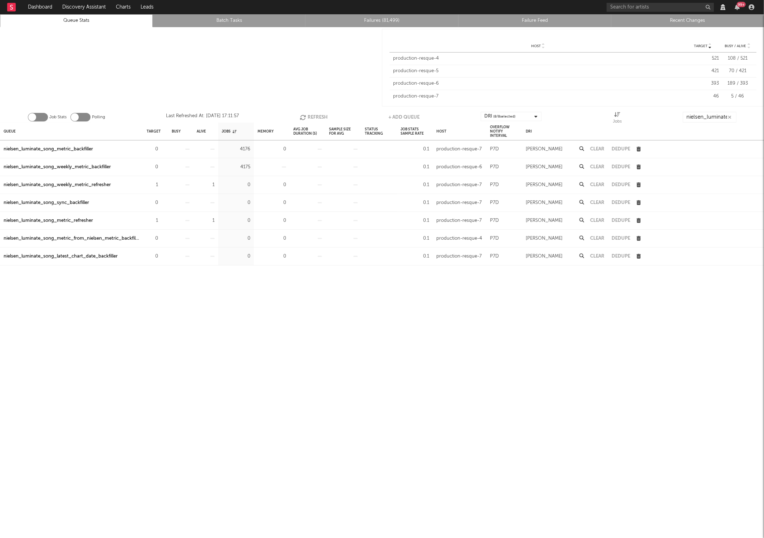
click at [314, 118] on button "Refresh" at bounding box center [314, 117] width 28 height 11
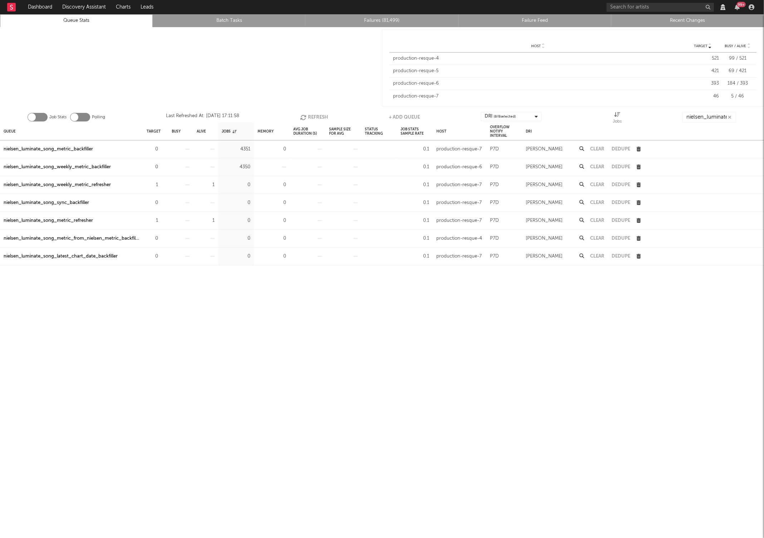
click at [314, 118] on button "Refresh" at bounding box center [314, 117] width 28 height 11
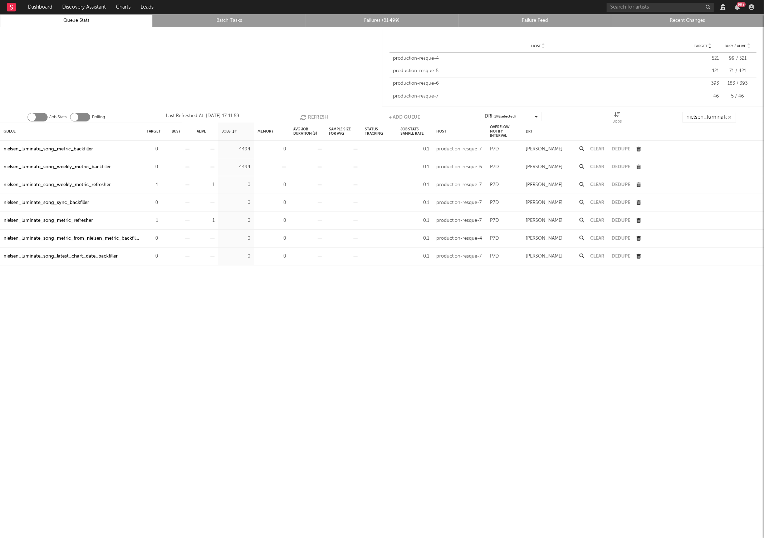
click at [314, 118] on button "Refresh" at bounding box center [314, 117] width 28 height 11
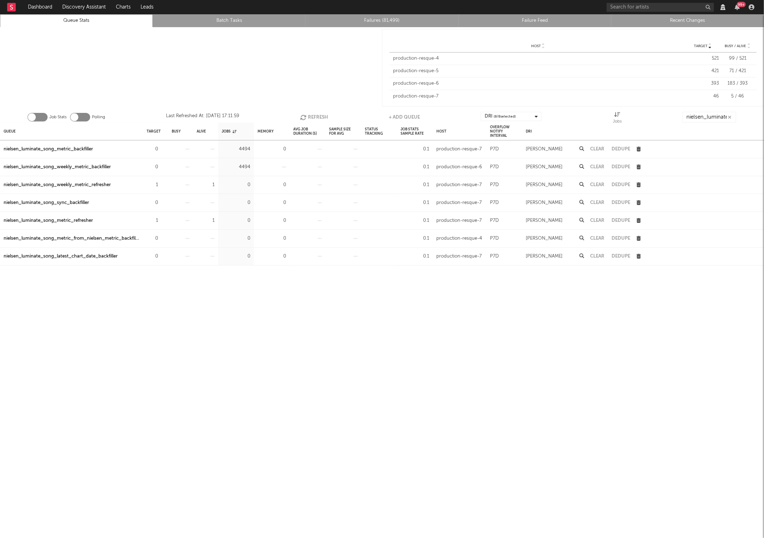
click at [314, 118] on button "Refresh" at bounding box center [314, 117] width 28 height 11
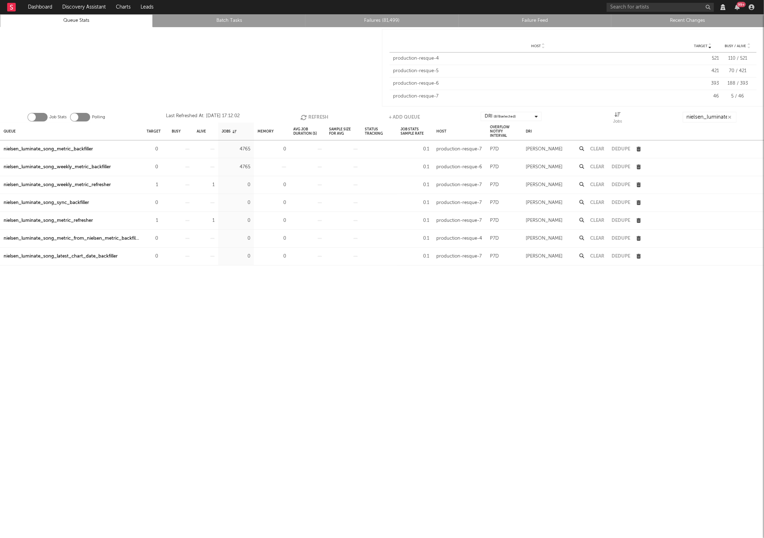
click at [314, 118] on button "Refresh" at bounding box center [314, 117] width 28 height 11
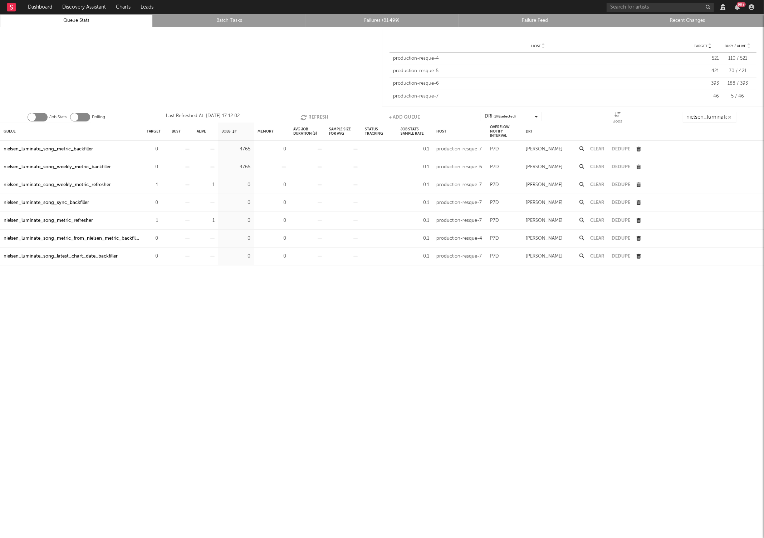
click at [314, 118] on button "Refresh" at bounding box center [314, 117] width 28 height 11
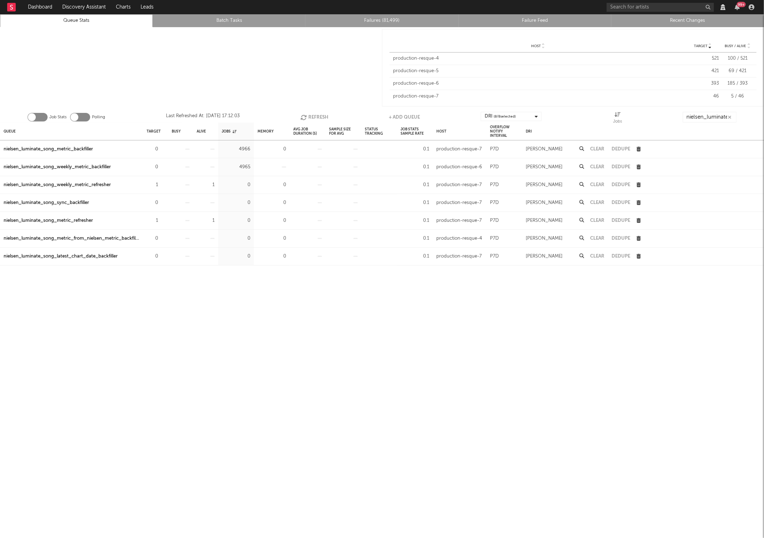
click at [314, 118] on button "Refresh" at bounding box center [314, 117] width 28 height 11
click at [316, 119] on button "Refresh" at bounding box center [314, 117] width 28 height 11
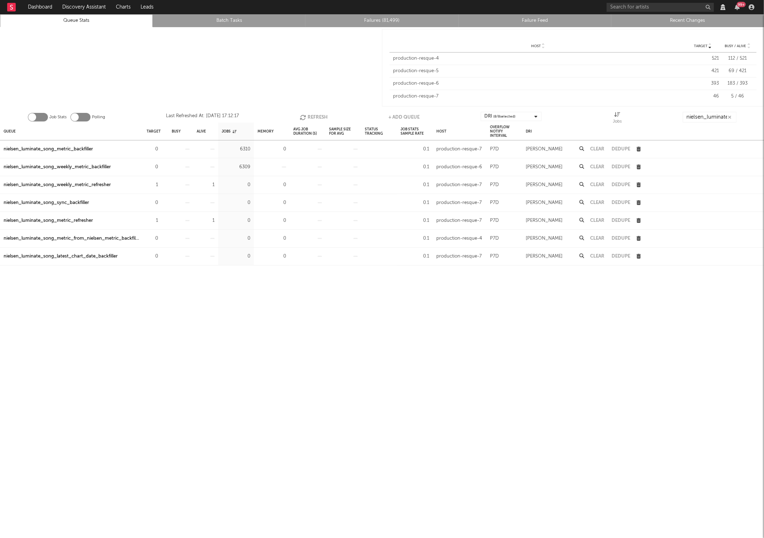
click at [316, 119] on button "Refresh" at bounding box center [314, 117] width 28 height 11
click at [303, 119] on icon "button" at bounding box center [304, 117] width 8 height 6
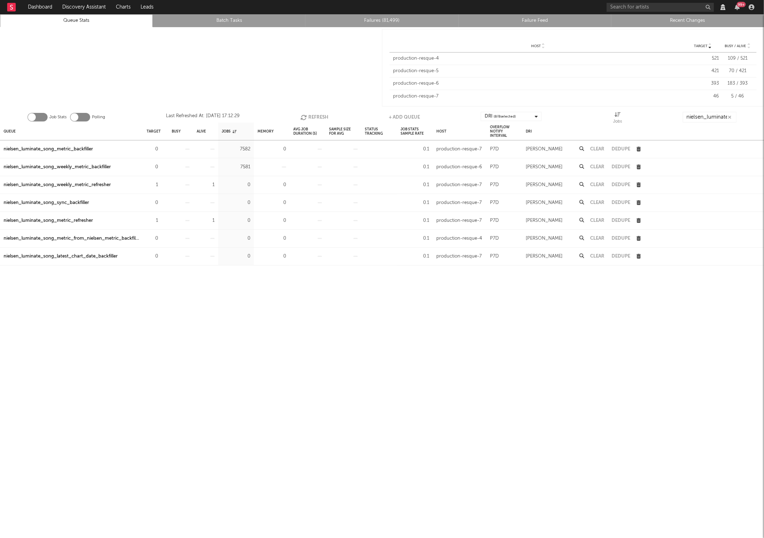
click at [303, 119] on icon "button" at bounding box center [304, 117] width 8 height 6
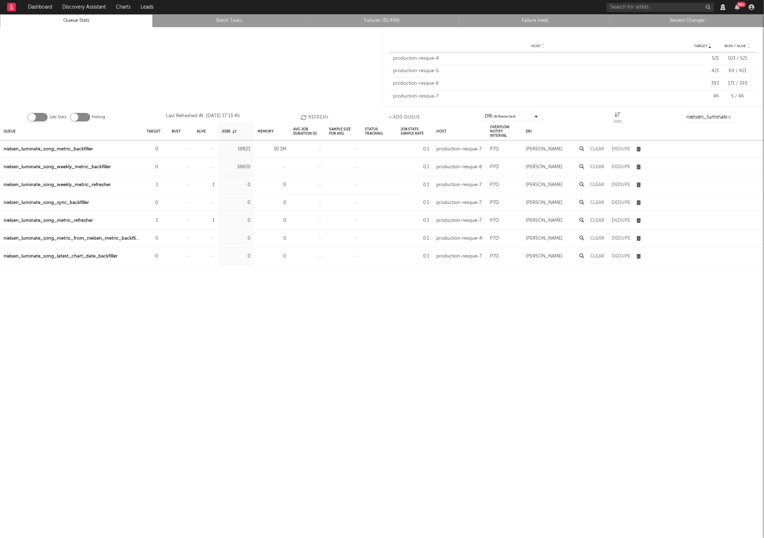
click at [596, 148] on button "Clear" at bounding box center [597, 149] width 14 height 5
click at [599, 150] on button "Clear" at bounding box center [597, 149] width 14 height 5
click at [307, 114] on button "Refresh" at bounding box center [314, 117] width 28 height 11
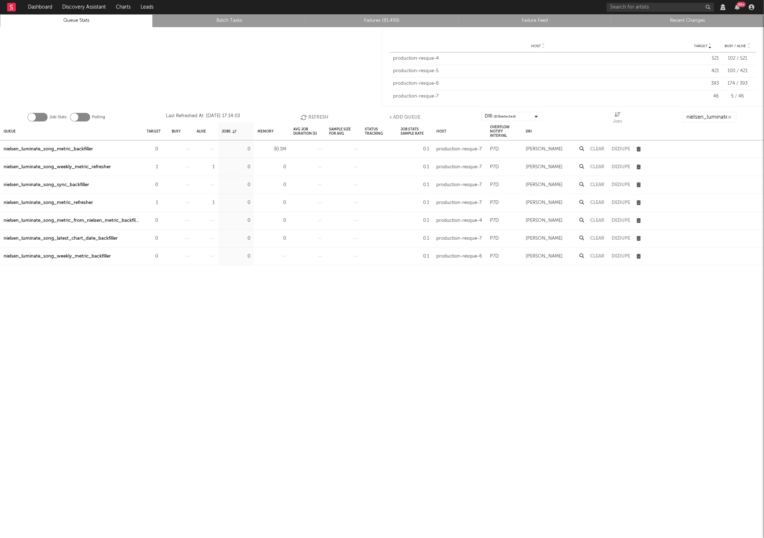
click at [307, 114] on button "Refresh" at bounding box center [314, 117] width 28 height 11
click at [311, 116] on button "Refresh" at bounding box center [314, 117] width 28 height 11
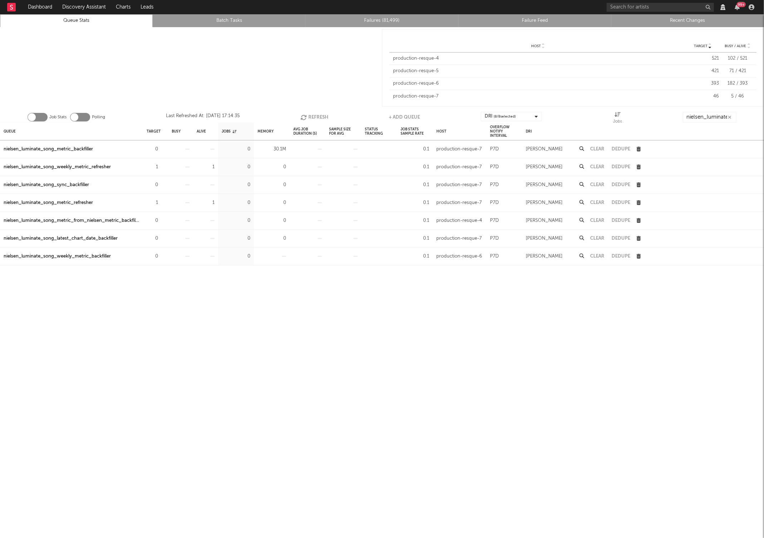
click at [311, 116] on button "Refresh" at bounding box center [314, 117] width 28 height 11
click at [310, 116] on button "Refresh" at bounding box center [314, 117] width 28 height 11
click at [306, 114] on icon "button" at bounding box center [304, 117] width 8 height 6
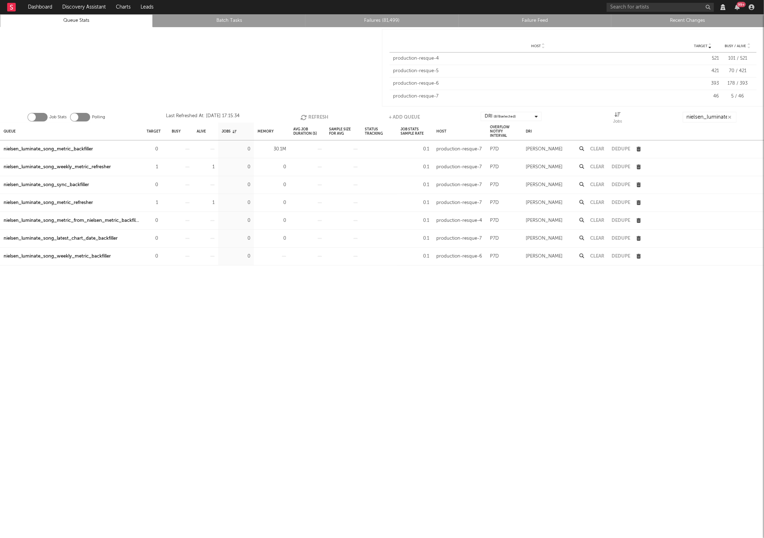
click at [306, 114] on icon "button" at bounding box center [304, 117] width 8 height 6
click at [598, 148] on button "Clear" at bounding box center [597, 149] width 14 height 5
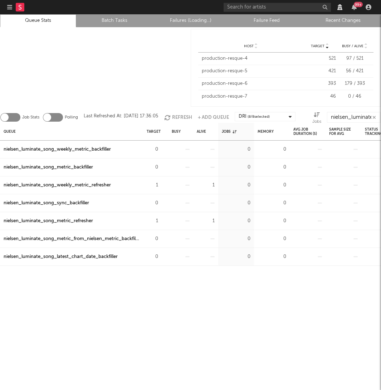
click at [358, 95] on div "0 / 46" at bounding box center [354, 96] width 30 height 7
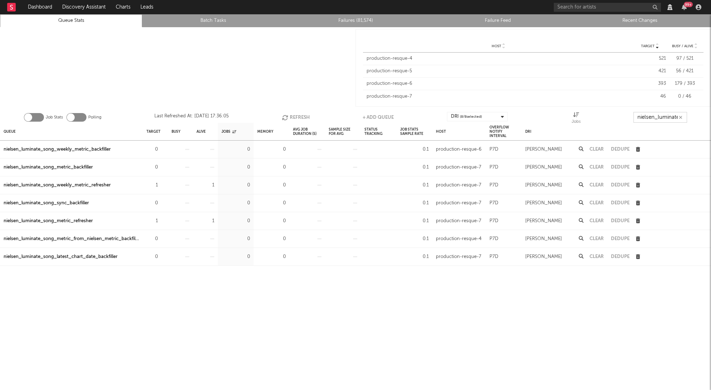
click at [380, 119] on input "nielsen_luminate_song" at bounding box center [661, 117] width 54 height 11
type input "nielsen_luminate_song"
click at [380, 311] on div "Queue Target Busy Alive Jobs Memory Avg Job Duration (s) Sample Size For Avg St…" at bounding box center [355, 256] width 711 height 267
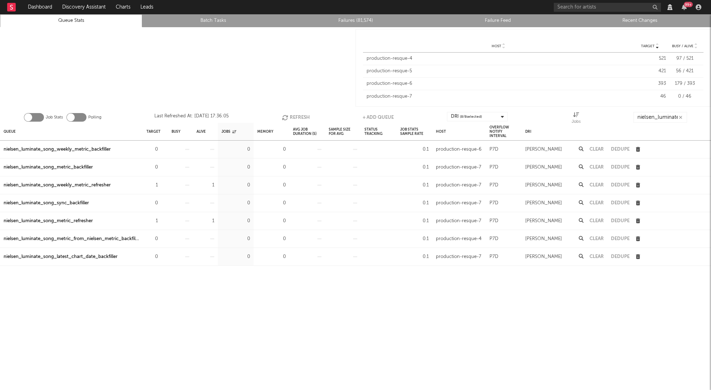
click at [300, 109] on div "Job Stats Polling Last Refreshed At: Sep 18 17:36:05 Refresh + Add Queue DRI ( …" at bounding box center [355, 115] width 711 height 14
click at [300, 112] on button "Refresh" at bounding box center [296, 117] width 28 height 11
click at [163, 147] on icon "button" at bounding box center [162, 149] width 5 height 5
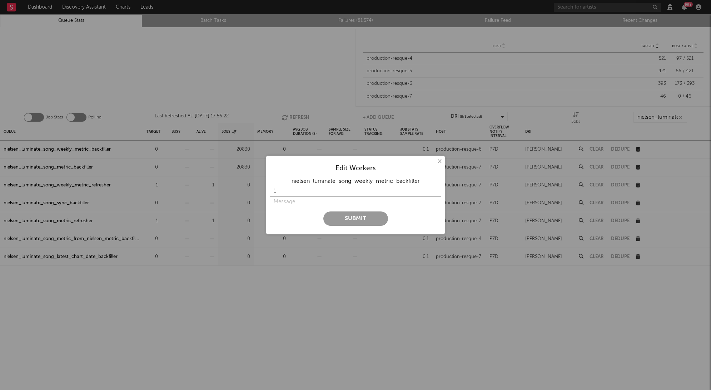
click at [291, 190] on input "1" at bounding box center [356, 191] width 172 height 11
type input "3"
type input "4"
click at [290, 202] on input "string" at bounding box center [356, 201] width 172 height 11
type input "on"
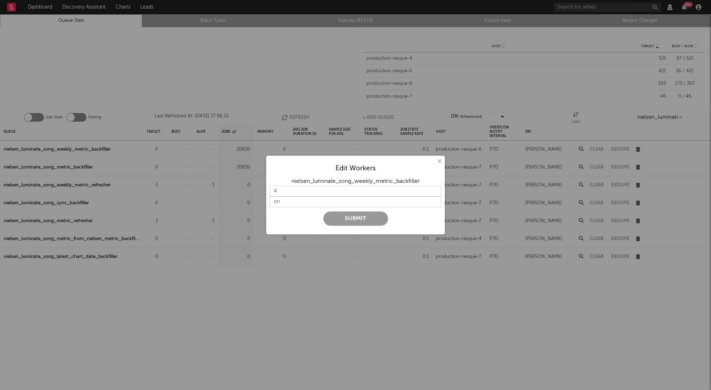
click at [332, 215] on button "Submit" at bounding box center [356, 218] width 65 height 14
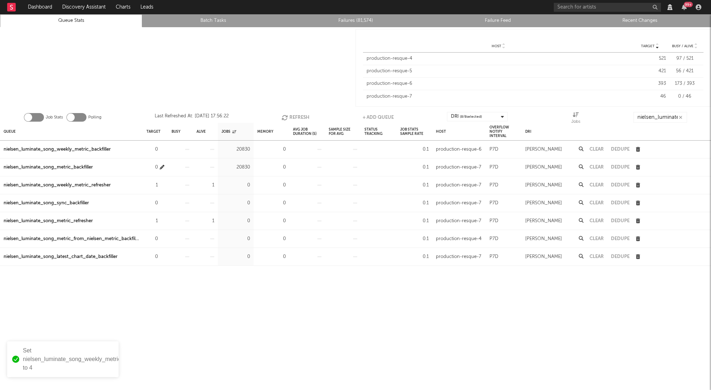
click at [162, 168] on icon "button" at bounding box center [162, 167] width 5 height 5
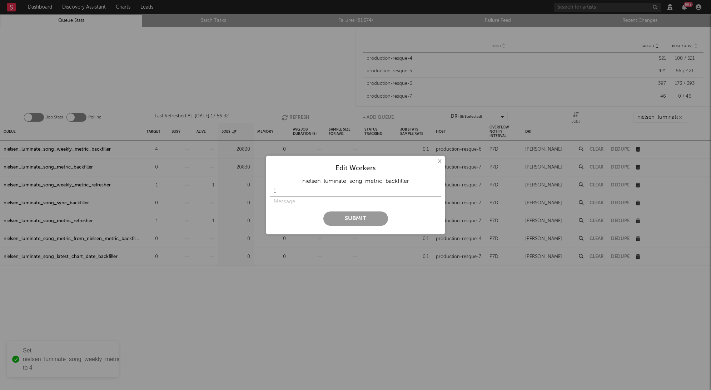
click at [310, 193] on input "1" at bounding box center [356, 191] width 172 height 11
type input "4"
click at [301, 206] on input "string" at bounding box center [356, 201] width 172 height 11
type input "on"
click at [335, 220] on button "Submit" at bounding box center [356, 218] width 65 height 14
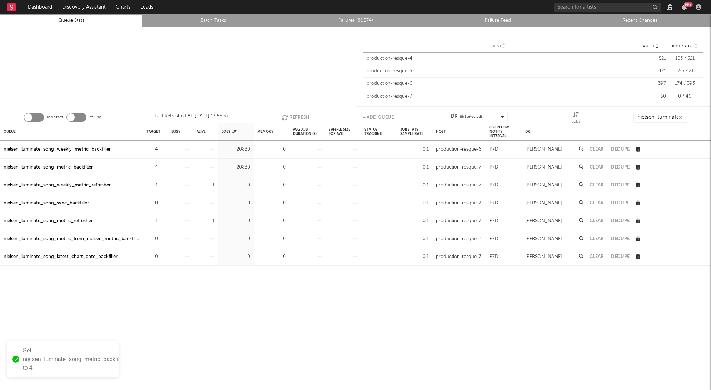
click at [279, 115] on div "Job Stats Polling Last Refreshed At: Sep 18 17:56:37 Refresh + Add Queue DRI ( …" at bounding box center [355, 115] width 711 height 14
click at [282, 115] on icon "button" at bounding box center [286, 117] width 8 height 6
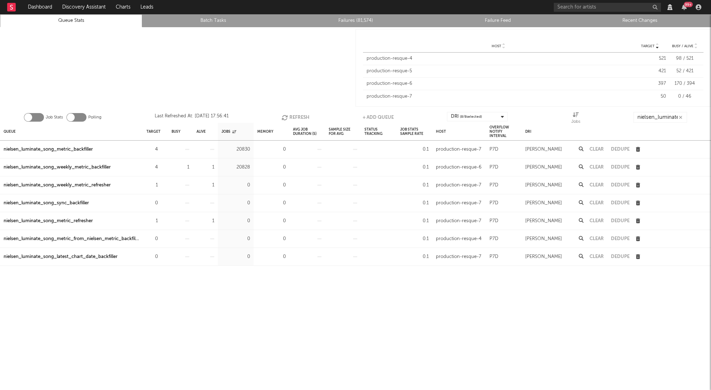
click at [282, 115] on icon "button" at bounding box center [286, 117] width 8 height 6
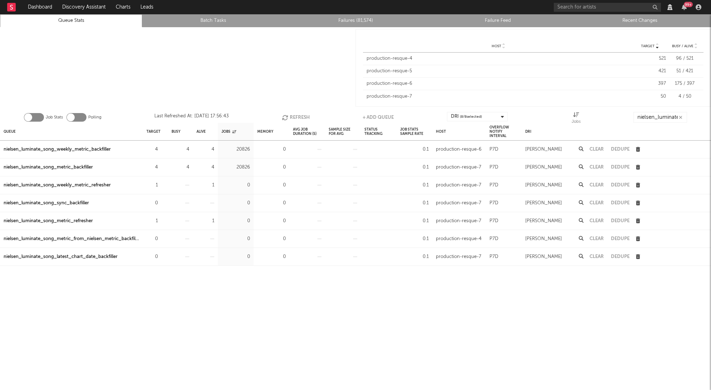
click at [282, 115] on icon "button" at bounding box center [286, 117] width 8 height 6
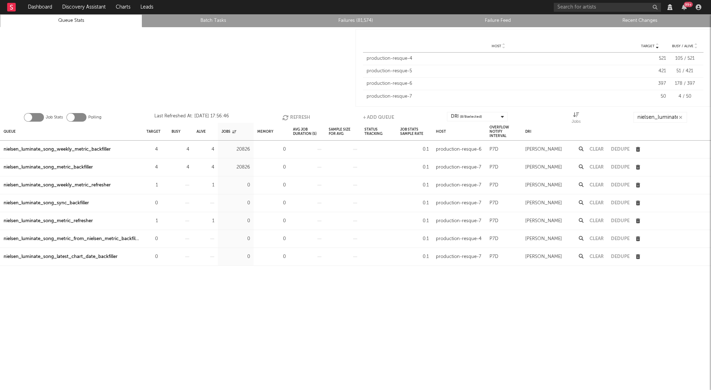
click at [282, 115] on icon "button" at bounding box center [286, 117] width 8 height 6
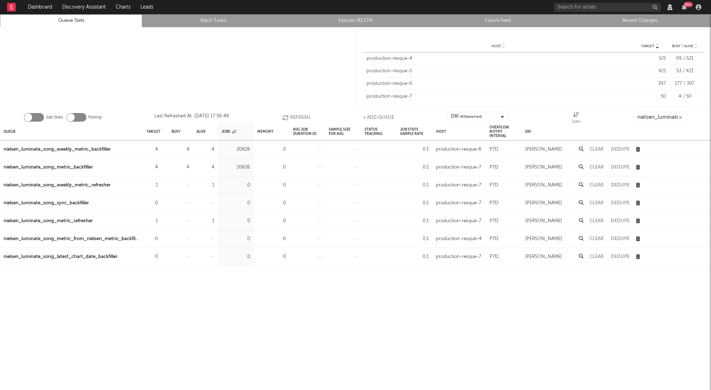
click at [282, 115] on icon "button" at bounding box center [286, 117] width 8 height 6
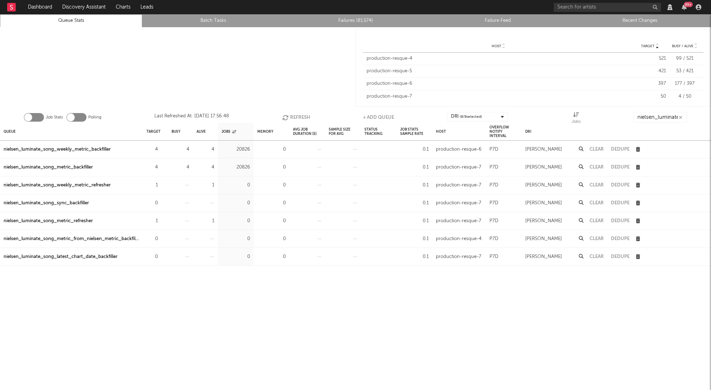
click at [282, 115] on icon "button" at bounding box center [286, 117] width 8 height 6
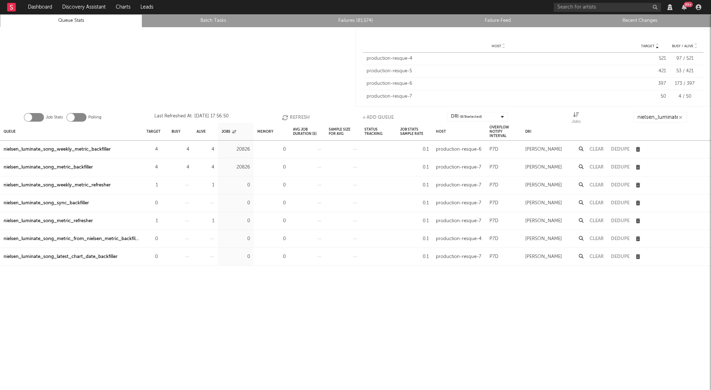
click at [282, 115] on icon "button" at bounding box center [286, 117] width 8 height 6
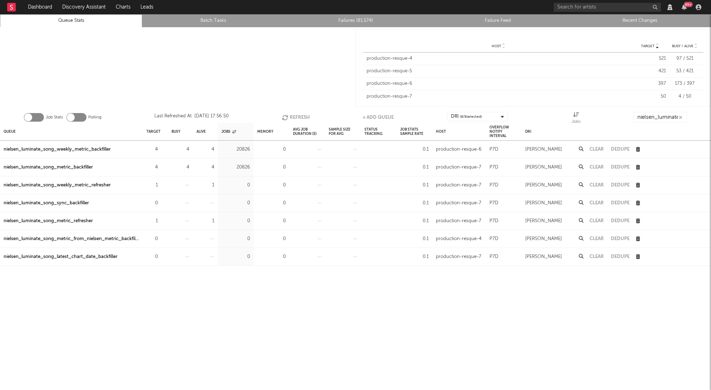
click at [282, 115] on icon "button" at bounding box center [286, 117] width 8 height 6
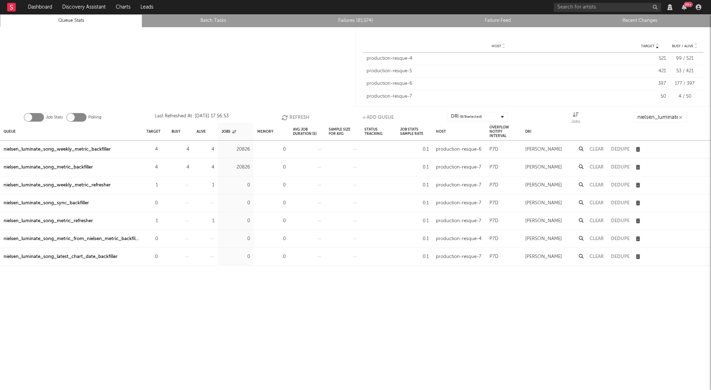
click at [282, 115] on icon "button" at bounding box center [286, 117] width 8 height 6
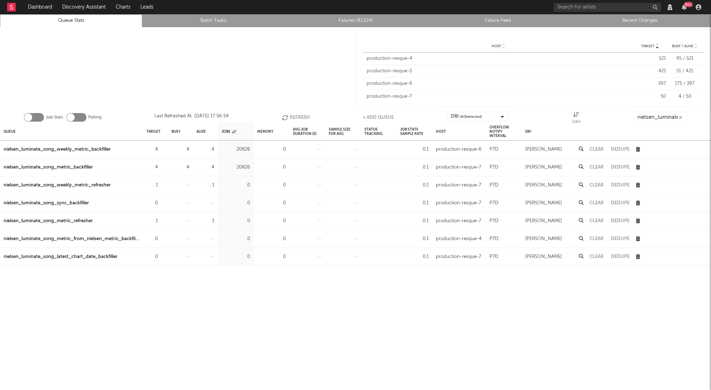
click at [282, 115] on icon "button" at bounding box center [286, 117] width 8 height 6
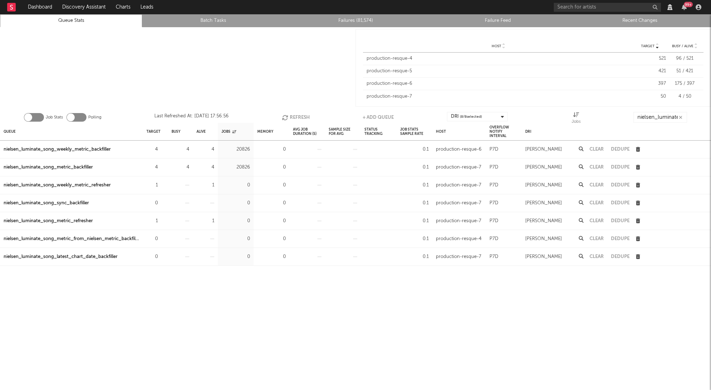
click at [282, 115] on icon "button" at bounding box center [286, 117] width 8 height 6
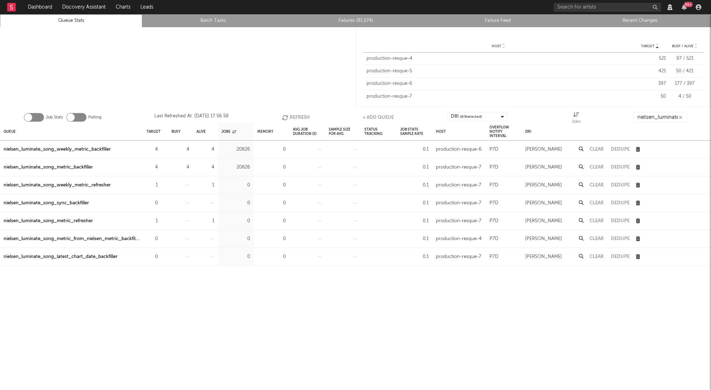
click at [282, 115] on icon "button" at bounding box center [286, 117] width 8 height 6
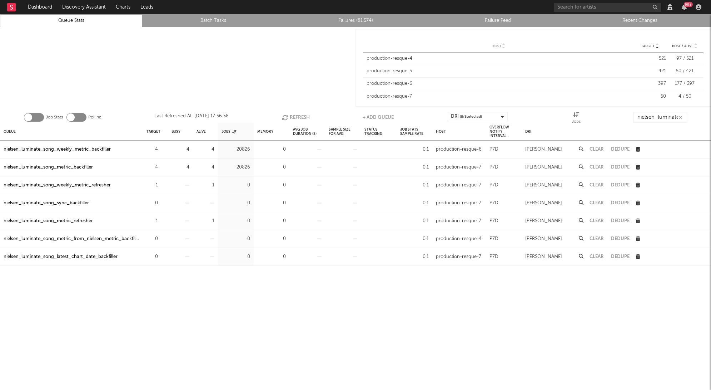
click at [282, 115] on icon "button" at bounding box center [286, 117] width 8 height 6
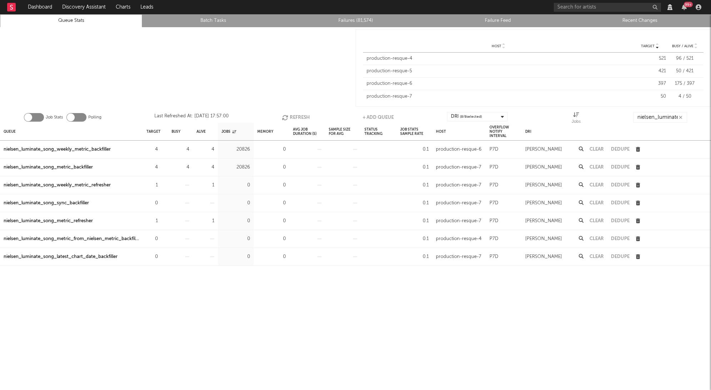
click at [282, 115] on icon "button" at bounding box center [286, 117] width 8 height 6
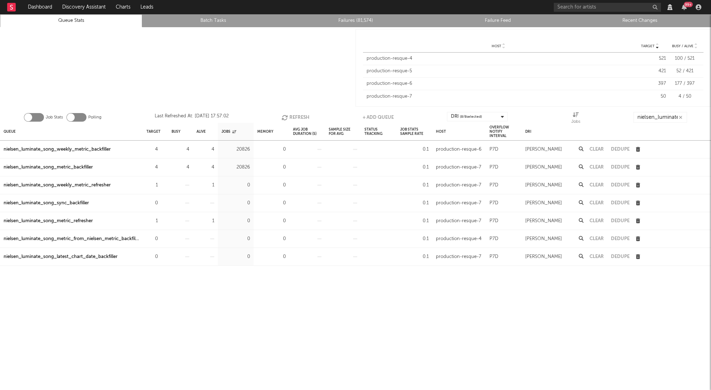
click at [282, 115] on icon "button" at bounding box center [286, 117] width 8 height 6
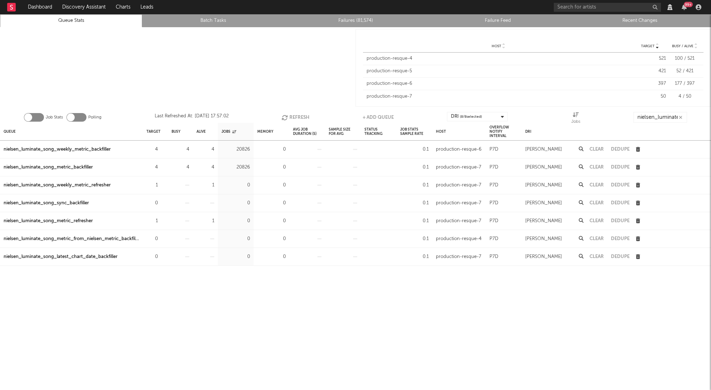
click at [282, 115] on icon "button" at bounding box center [286, 117] width 8 height 6
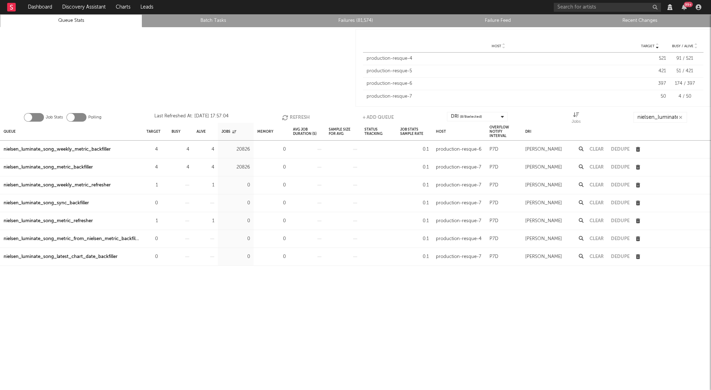
click at [282, 115] on icon "button" at bounding box center [286, 117] width 8 height 6
click at [282, 117] on icon "button" at bounding box center [286, 117] width 8 height 6
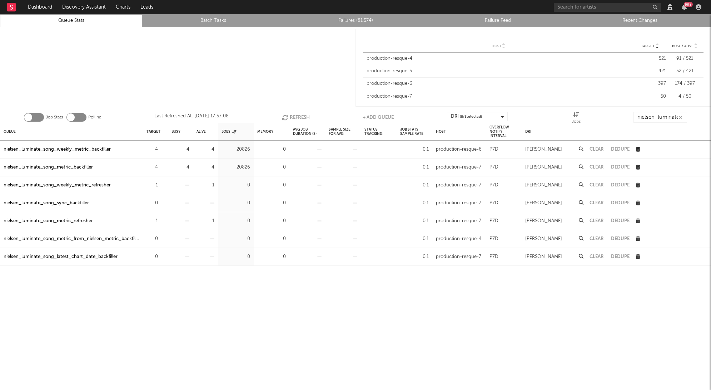
click at [282, 117] on icon "button" at bounding box center [286, 117] width 8 height 6
click at [281, 117] on icon "button" at bounding box center [285, 117] width 8 height 6
click at [282, 117] on icon "button" at bounding box center [286, 117] width 8 height 6
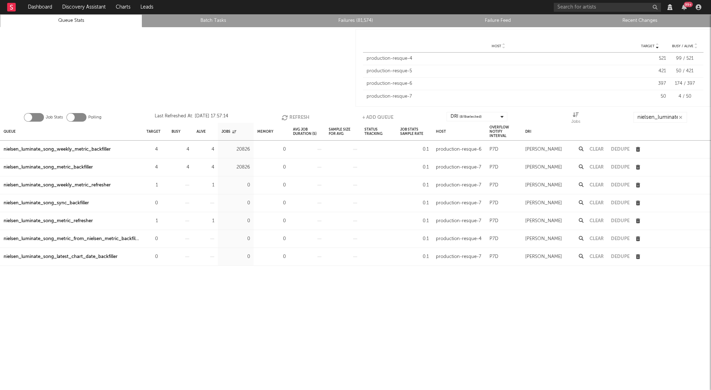
click at [282, 117] on icon "button" at bounding box center [286, 117] width 8 height 6
click at [281, 117] on icon "button" at bounding box center [285, 117] width 8 height 6
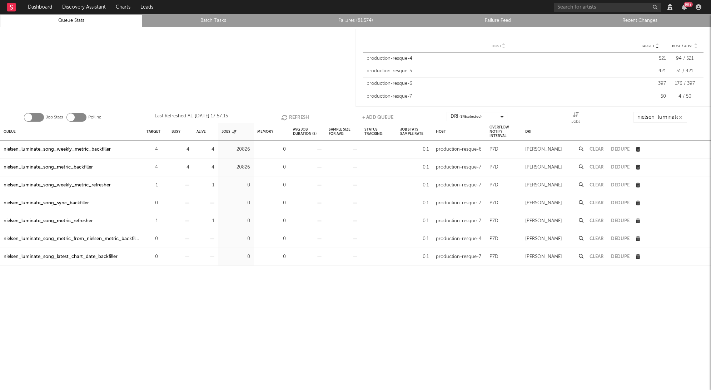
click at [281, 117] on icon "button" at bounding box center [285, 117] width 8 height 6
click at [282, 117] on icon "button" at bounding box center [286, 117] width 8 height 6
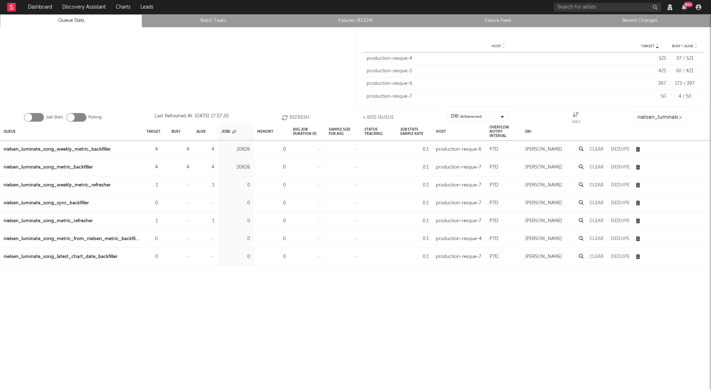
click at [282, 117] on icon "button" at bounding box center [286, 117] width 8 height 6
click at [281, 117] on icon "button" at bounding box center [285, 117] width 8 height 6
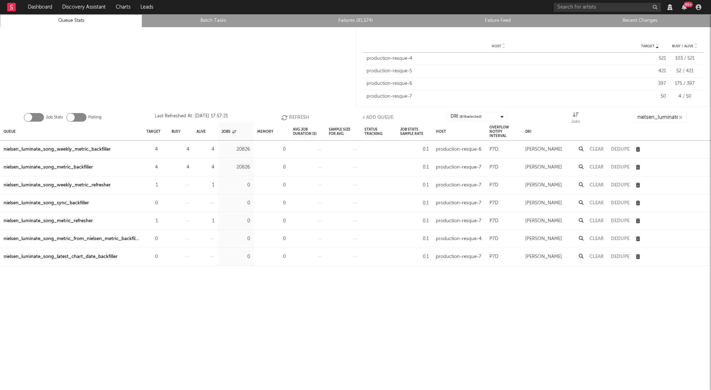
click at [281, 117] on icon "button" at bounding box center [285, 117] width 8 height 6
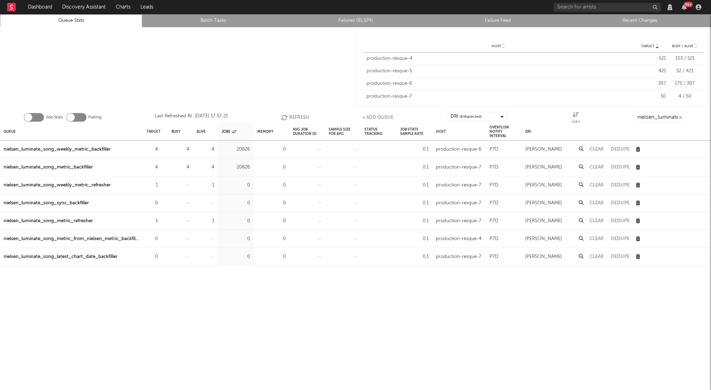
click at [281, 117] on icon "button" at bounding box center [285, 117] width 8 height 6
click at [282, 117] on icon "button" at bounding box center [286, 117] width 8 height 6
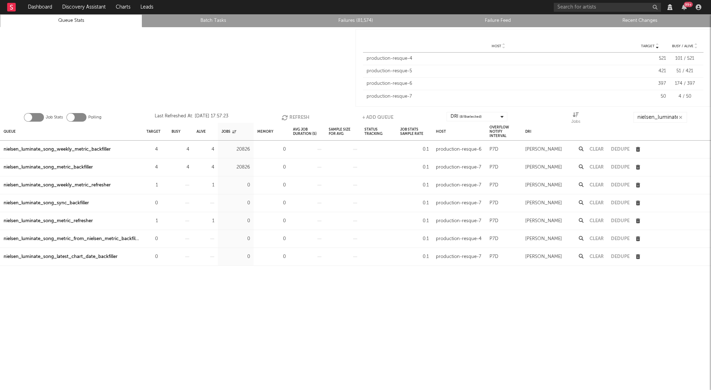
click at [282, 117] on icon "button" at bounding box center [286, 117] width 8 height 6
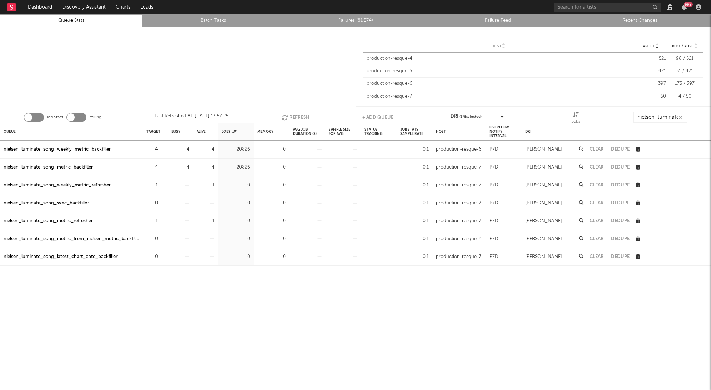
click at [282, 117] on icon "button" at bounding box center [286, 117] width 8 height 6
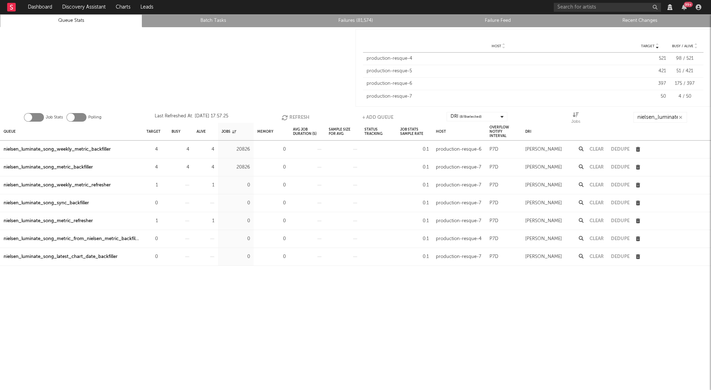
click at [282, 117] on icon "button" at bounding box center [286, 117] width 8 height 6
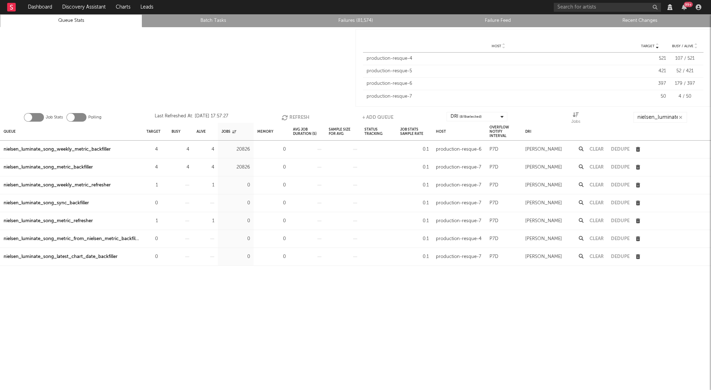
click at [282, 117] on icon "button" at bounding box center [286, 117] width 8 height 6
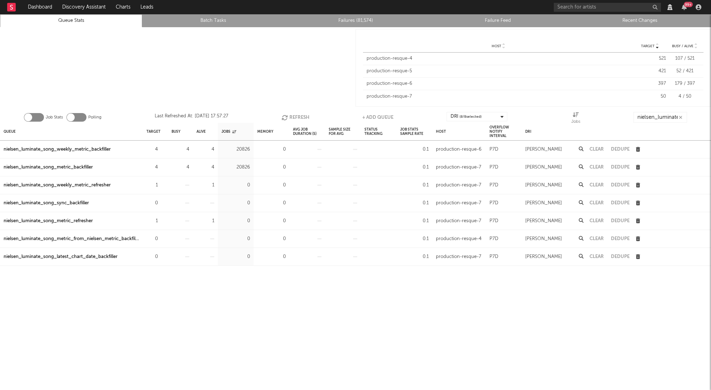
click at [282, 117] on icon "button" at bounding box center [286, 117] width 8 height 6
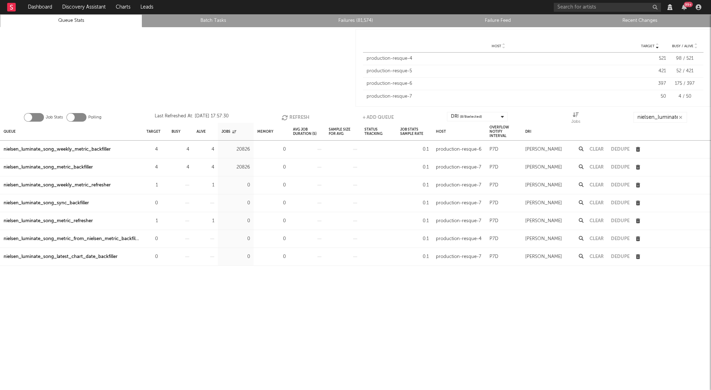
click at [282, 117] on icon "button" at bounding box center [286, 117] width 8 height 6
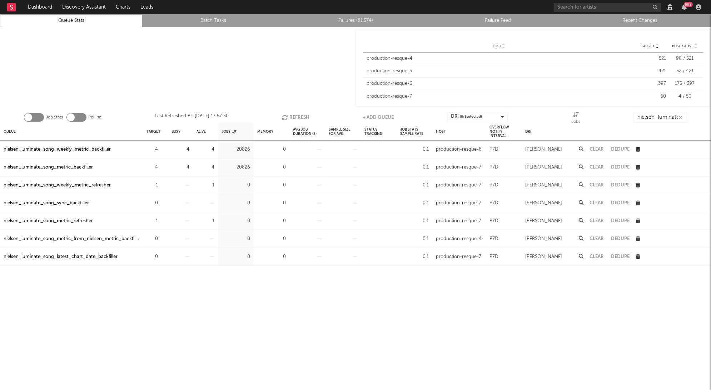
click at [282, 117] on icon "button" at bounding box center [286, 117] width 8 height 6
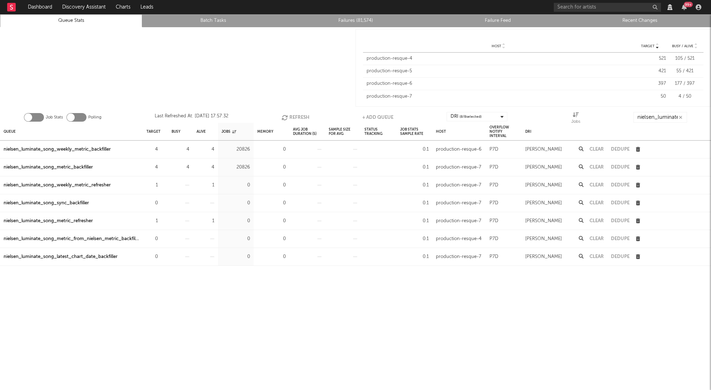
click at [282, 117] on icon "button" at bounding box center [286, 117] width 8 height 6
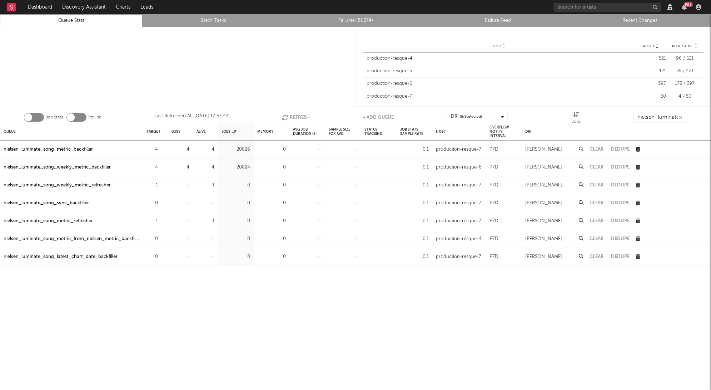
click at [282, 117] on icon "button" at bounding box center [286, 117] width 8 height 6
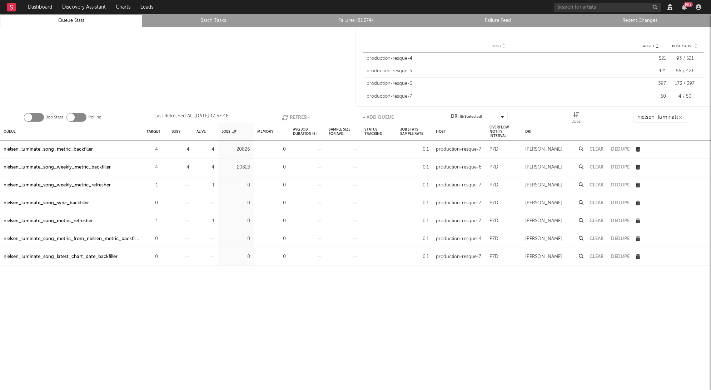
click at [282, 117] on icon "button" at bounding box center [286, 117] width 8 height 6
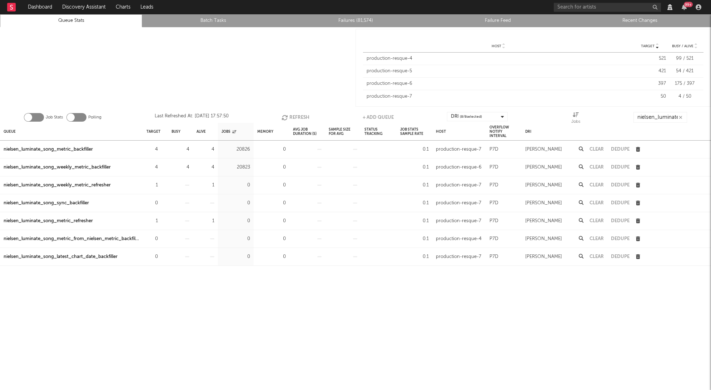
click at [282, 117] on icon "button" at bounding box center [286, 117] width 8 height 6
click at [281, 117] on icon "button" at bounding box center [285, 117] width 8 height 6
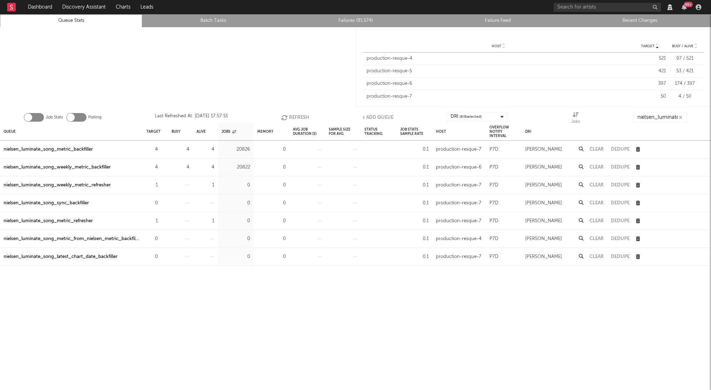
click at [281, 117] on icon "button" at bounding box center [285, 117] width 8 height 6
click at [282, 117] on icon "button" at bounding box center [286, 117] width 8 height 6
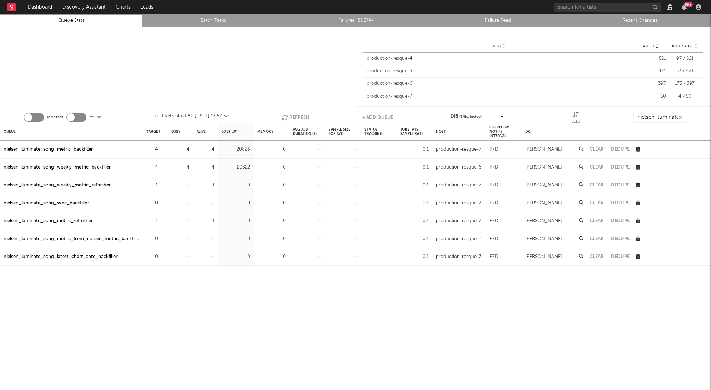
click at [282, 117] on icon "button" at bounding box center [286, 117] width 8 height 6
click at [281, 117] on div "Job Stats Polling Last Refreshed At: Sep 18 17:58:07 Refresh + Add Queue DRI ( …" at bounding box center [355, 115] width 711 height 14
click at [281, 117] on div "Job Stats Polling Last Refreshed At: Sep 18 17:58:09 Refresh + Add Queue DRI ( …" at bounding box center [355, 115] width 711 height 14
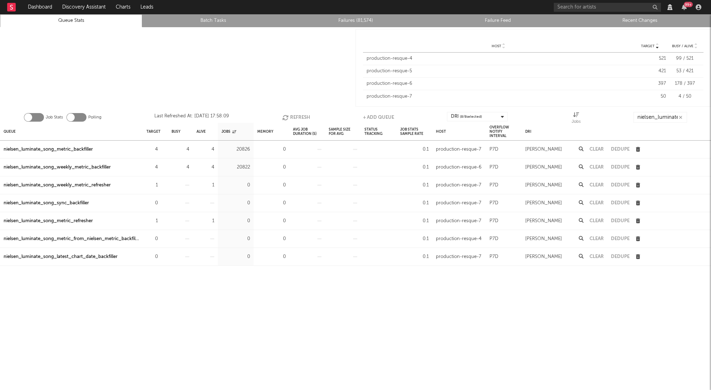
click at [281, 117] on div "Job Stats Polling Last Refreshed At: Sep 18 17:58:09 Refresh + Add Queue DRI ( …" at bounding box center [355, 115] width 711 height 14
click at [293, 112] on button "Refresh" at bounding box center [296, 117] width 28 height 11
click at [293, 112] on button "Refresh" at bounding box center [295, 117] width 28 height 11
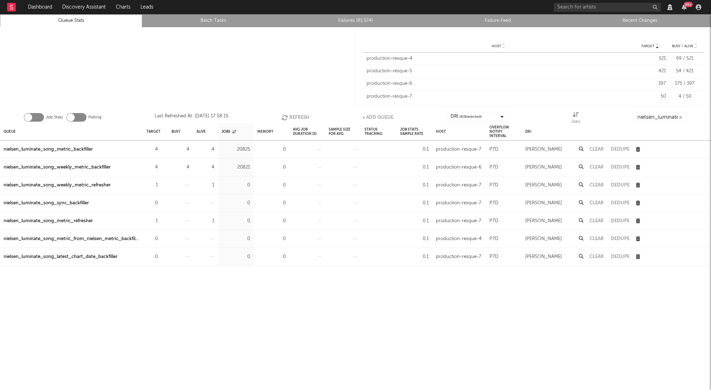
click at [295, 102] on div at bounding box center [178, 67] width 356 height 81
click at [295, 111] on div "Job Stats Polling Last Refreshed At: Sep 18 17:58:15 Refresh + Add Queue DRI ( …" at bounding box center [355, 115] width 711 height 14
click at [288, 117] on icon "button" at bounding box center [286, 117] width 8 height 6
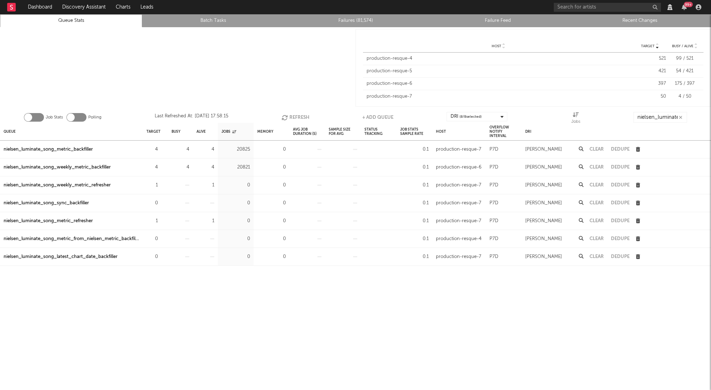
click at [288, 117] on icon "button" at bounding box center [286, 117] width 8 height 6
click at [294, 115] on button "Refresh" at bounding box center [296, 117] width 28 height 11
click at [294, 116] on button "Refresh" at bounding box center [296, 117] width 28 height 11
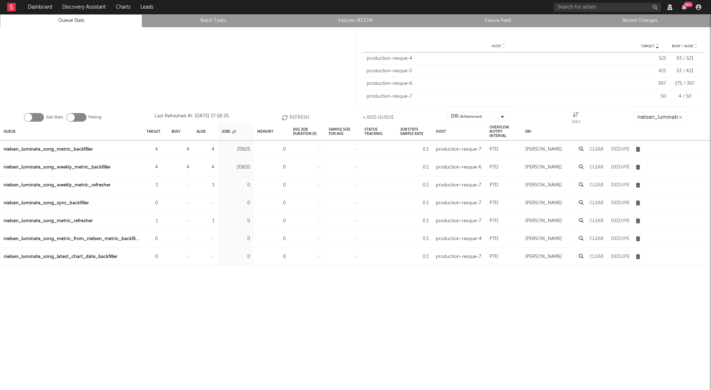
click at [294, 116] on button "Refresh" at bounding box center [296, 117] width 28 height 11
click at [295, 116] on button "Refresh" at bounding box center [296, 117] width 28 height 11
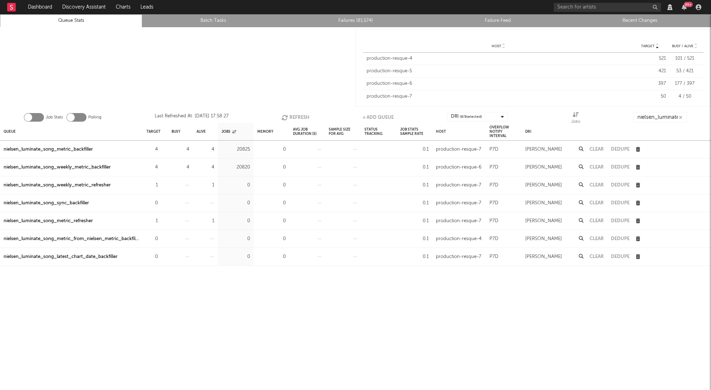
click at [295, 116] on button "Refresh" at bounding box center [296, 117] width 28 height 11
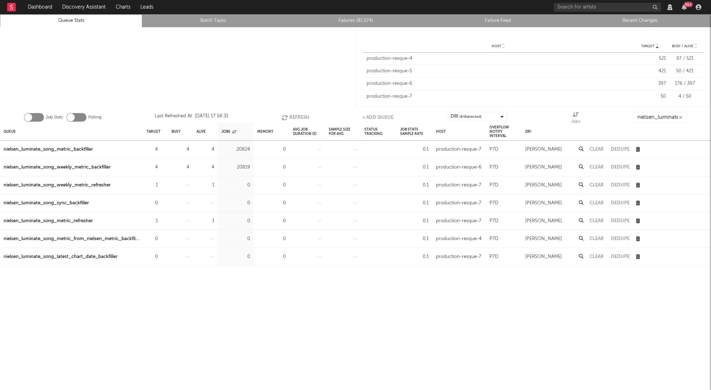
click at [295, 116] on button "Refresh" at bounding box center [296, 117] width 28 height 11
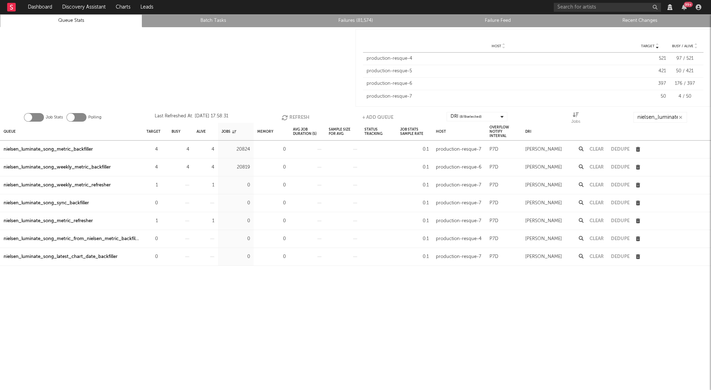
click at [295, 116] on button "Refresh" at bounding box center [296, 117] width 28 height 11
click at [294, 116] on button "Refresh" at bounding box center [296, 117] width 28 height 11
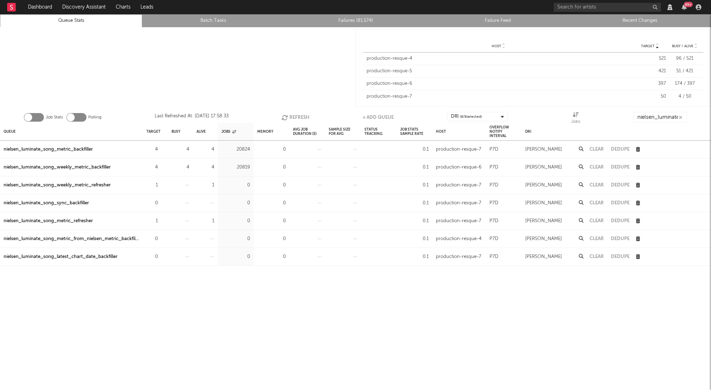
click at [294, 116] on button "Refresh" at bounding box center [296, 117] width 28 height 11
click at [306, 112] on button "Refresh" at bounding box center [296, 117] width 28 height 11
click at [288, 113] on button "Refresh" at bounding box center [296, 117] width 28 height 11
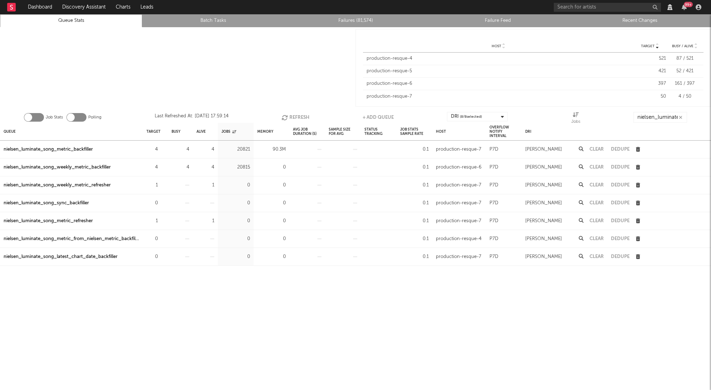
click at [288, 113] on button "Refresh" at bounding box center [296, 117] width 28 height 11
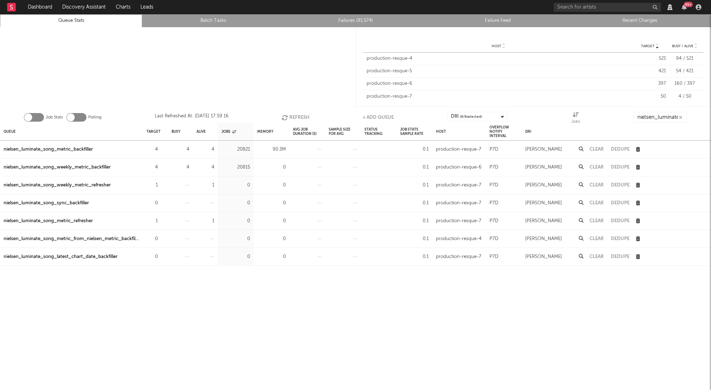
click at [288, 113] on button "Refresh" at bounding box center [296, 117] width 28 height 11
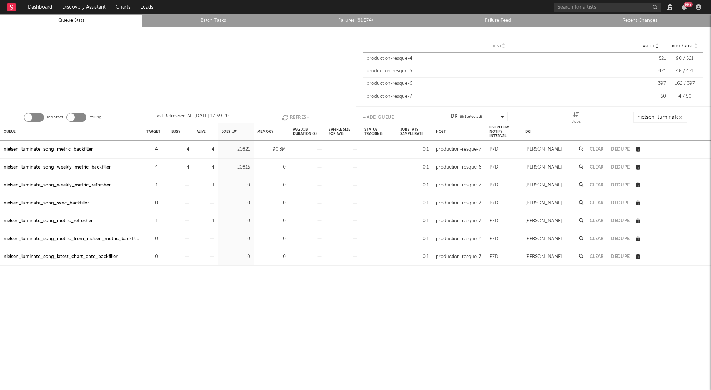
click at [288, 113] on button "Refresh" at bounding box center [296, 117] width 28 height 11
click at [68, 146] on div "nielsen_luminate_song_metric_backfiller" at bounding box center [48, 149] width 89 height 9
click at [380, 118] on icon "button" at bounding box center [681, 117] width 4 height 5
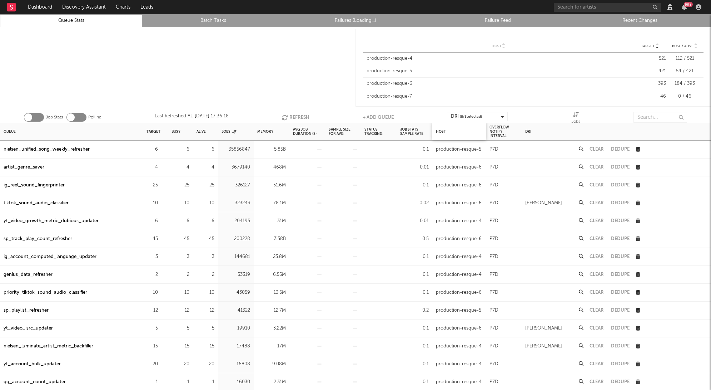
click at [380, 132] on div "Host" at bounding box center [460, 132] width 54 height 18
click at [380, 130] on div "Host" at bounding box center [441, 131] width 10 height 15
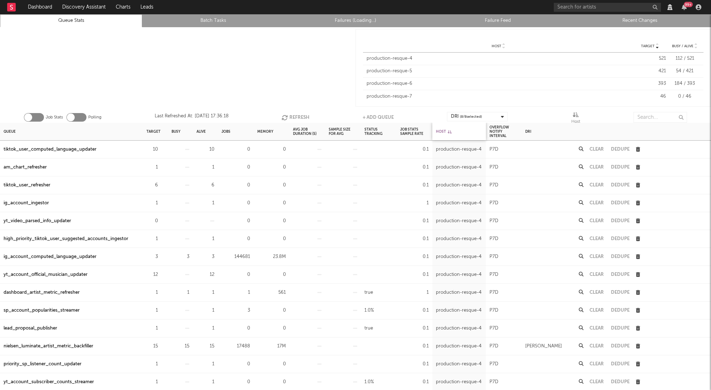
click at [380, 130] on div "Host" at bounding box center [444, 131] width 16 height 15
